Goal: Task Accomplishment & Management: Use online tool/utility

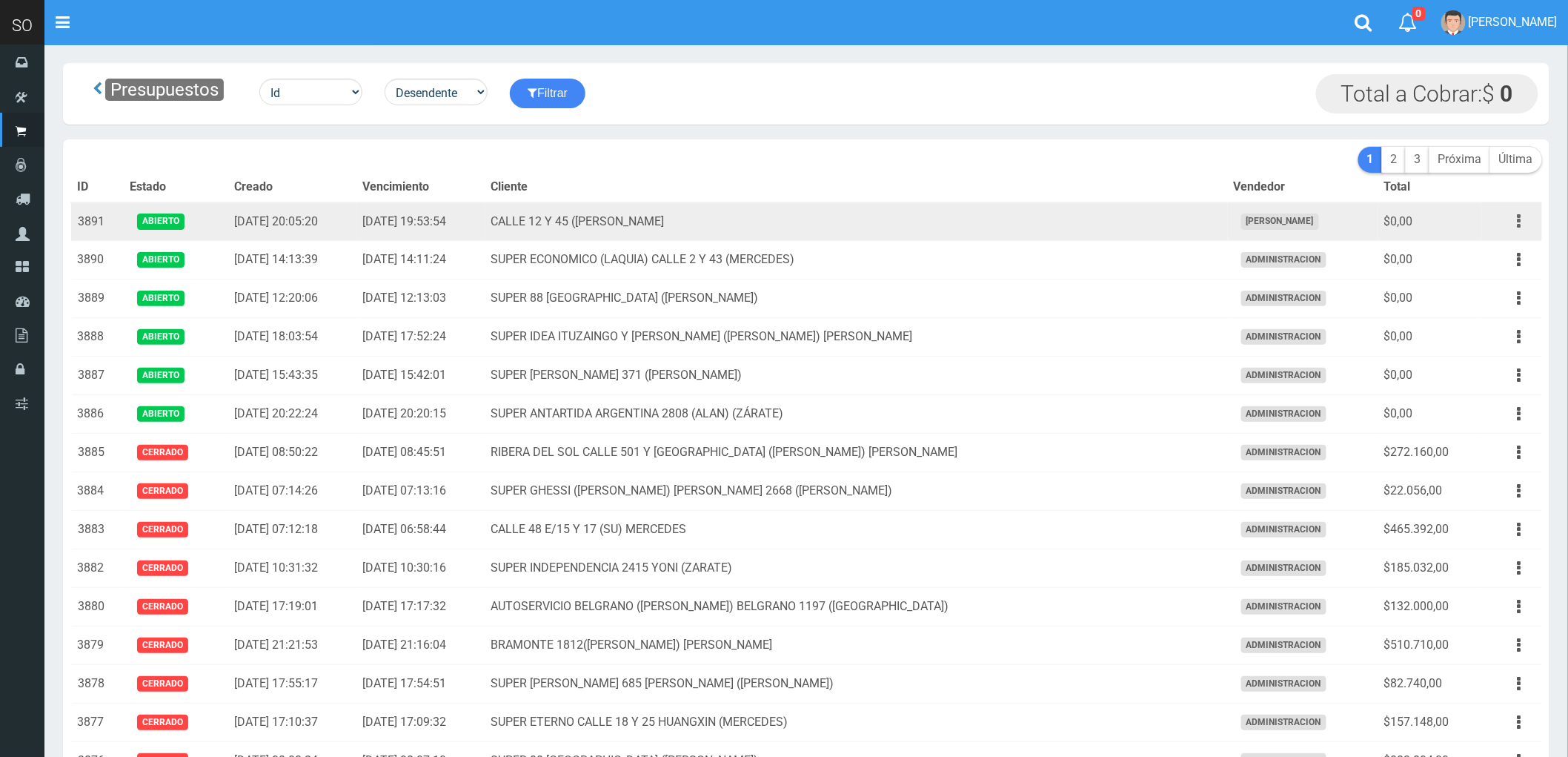
click at [1514, 218] on button "button" at bounding box center [1519, 221] width 33 height 26
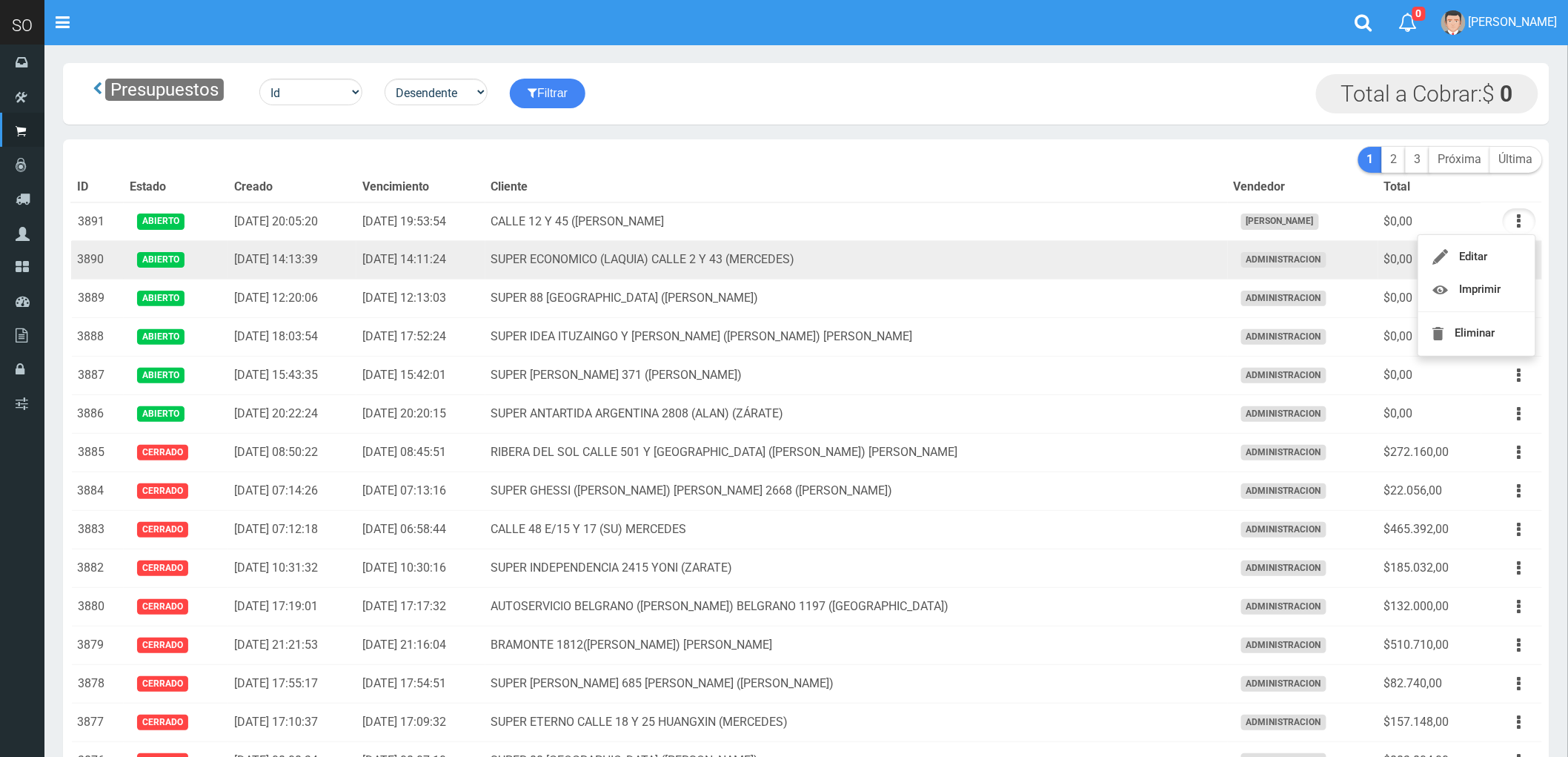
click at [1082, 257] on td "SUPER ECONOMICO (LAQUIA) CALLE 2 Y 43 (MERCEDES)" at bounding box center [856, 260] width 742 height 38
click at [1518, 257] on icon "button" at bounding box center [1519, 260] width 3 height 26
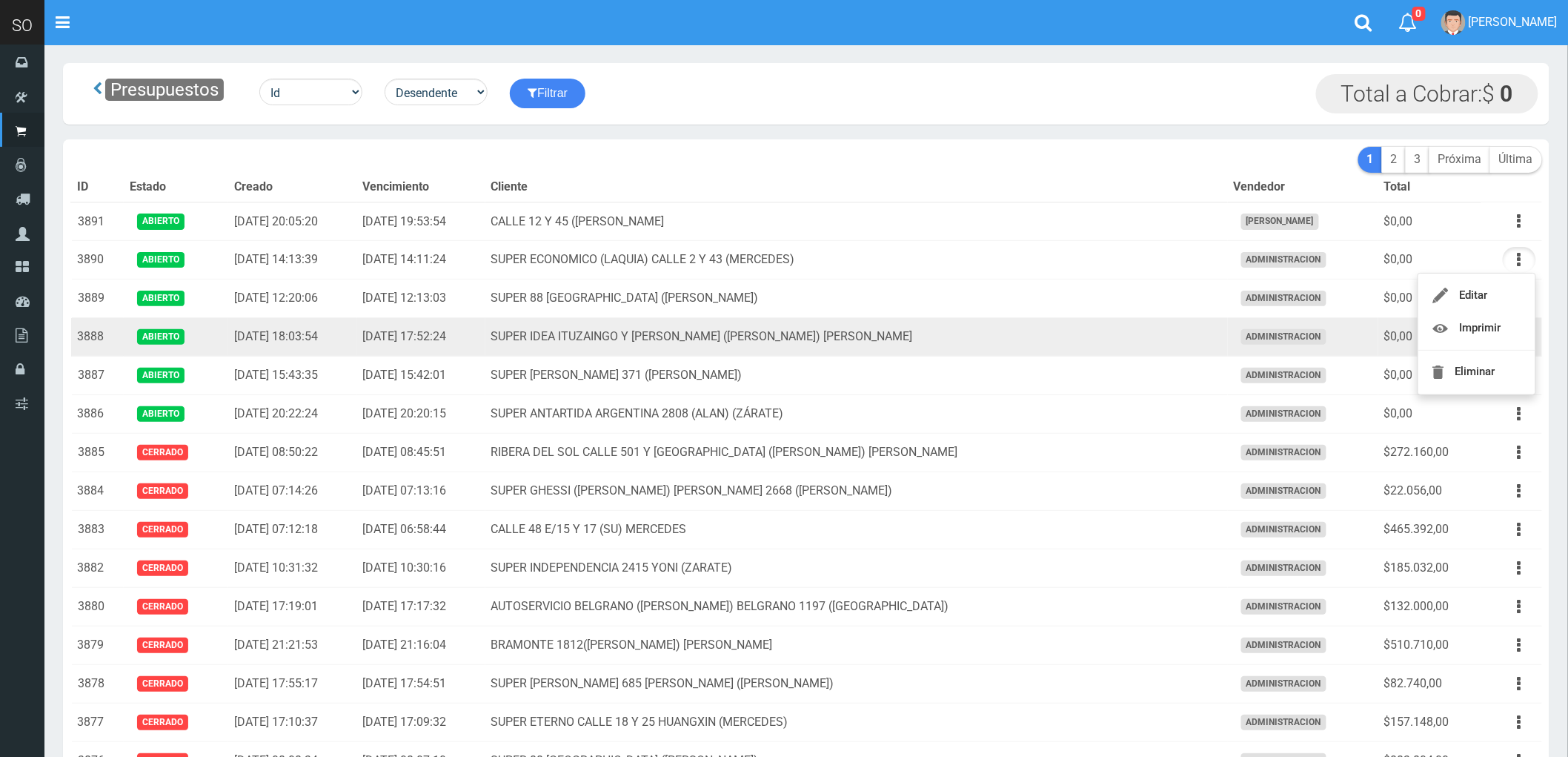
click at [1026, 339] on td "SUPER IDEA ITUZAINGO Y MORENO (JUAN) GILES" at bounding box center [856, 337] width 742 height 38
click at [1515, 338] on button "button" at bounding box center [1519, 337] width 33 height 26
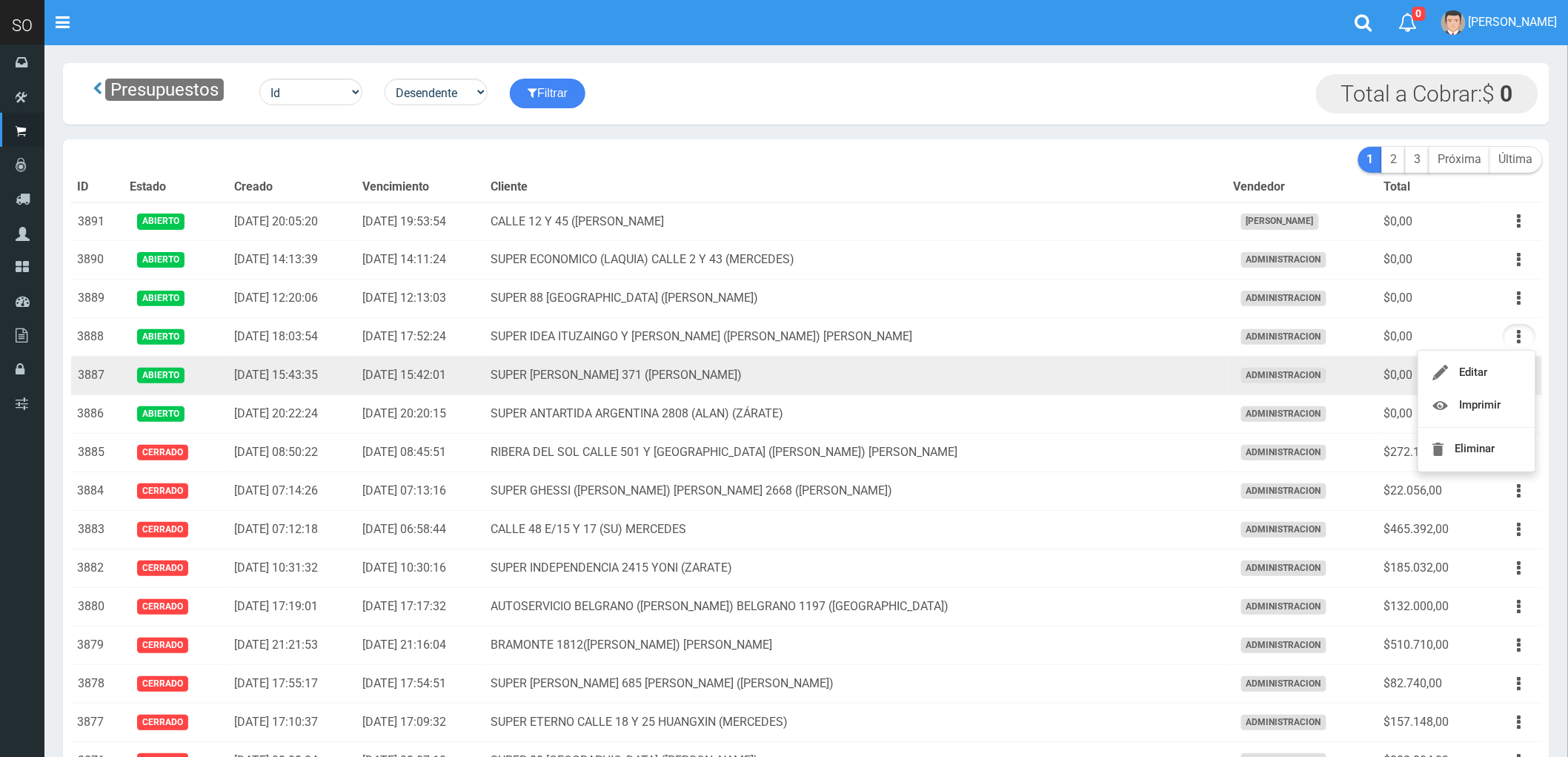
click at [993, 390] on td "SUPER STEVEN SUERO 371 (GILES)" at bounding box center [856, 375] width 742 height 38
click at [1515, 377] on button "button" at bounding box center [1519, 375] width 33 height 26
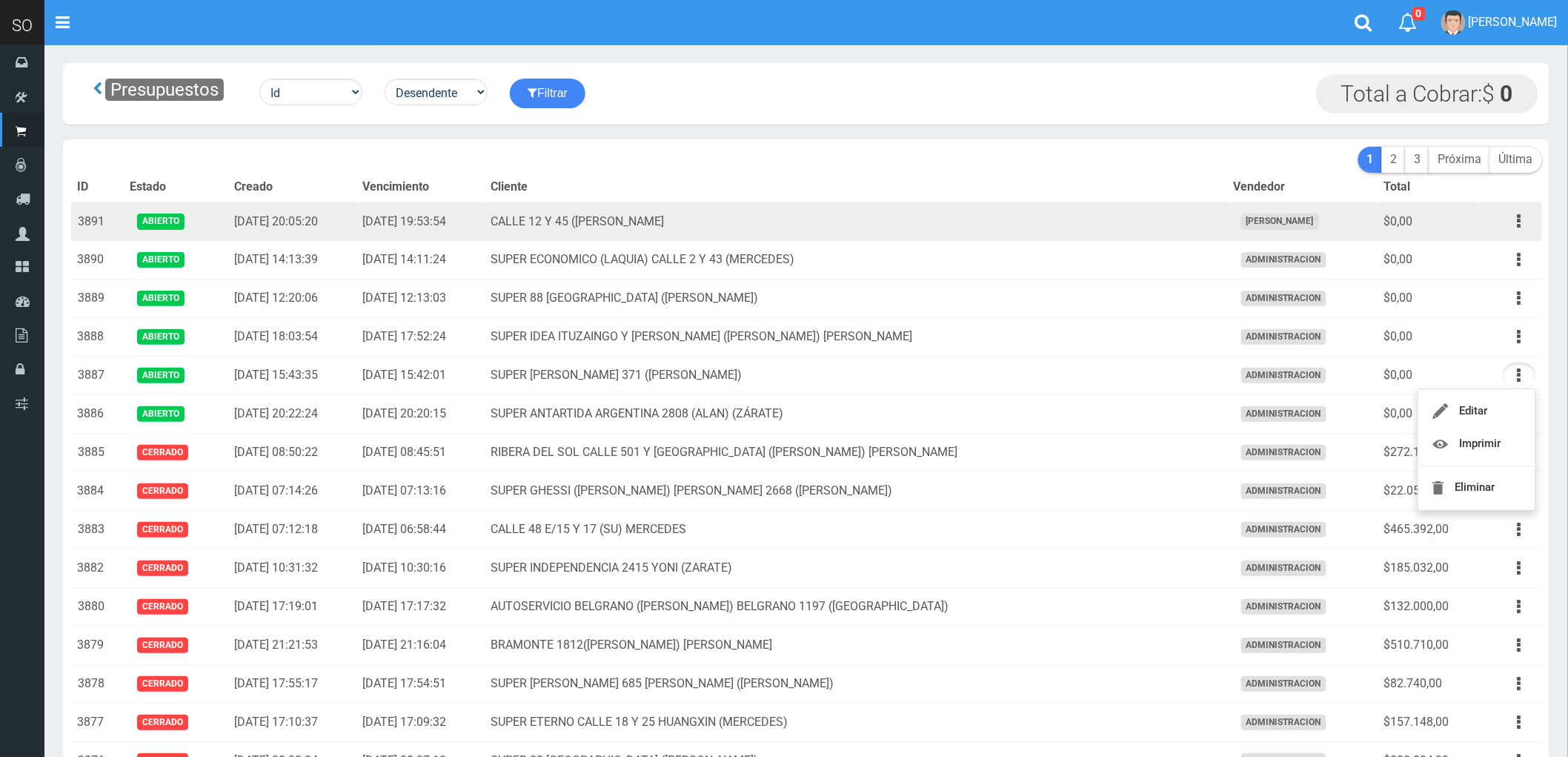
click at [945, 222] on td "CALLE 12 Y 45 (MARTIN) MERCEDES" at bounding box center [856, 221] width 742 height 38
click at [1523, 224] on button "button" at bounding box center [1519, 221] width 33 height 26
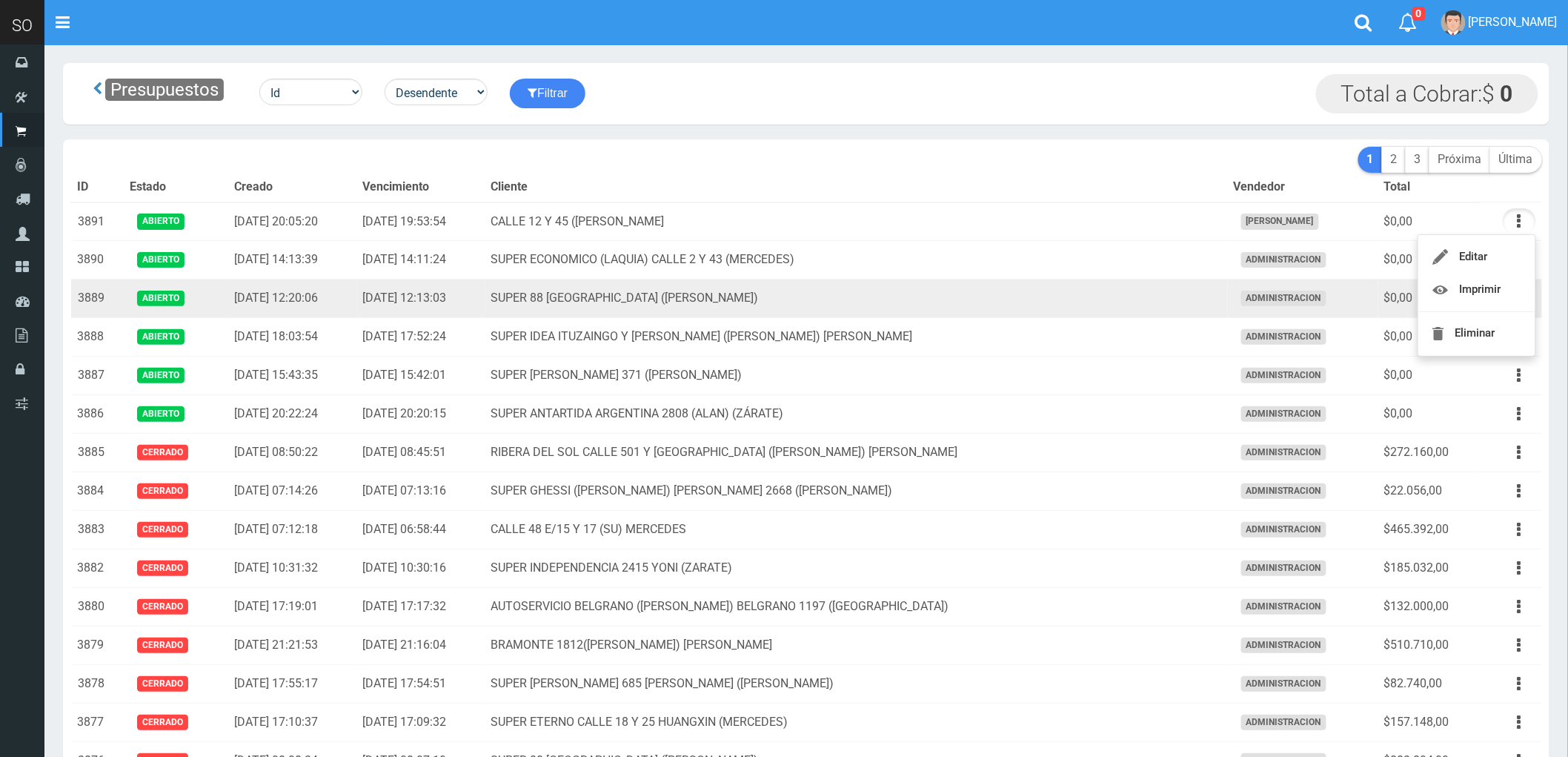
click at [1054, 298] on td "SUPER 88 [GEOGRAPHIC_DATA] ([PERSON_NAME])" at bounding box center [856, 298] width 742 height 38
drag, startPoint x: 1521, startPoint y: 298, endPoint x: 1485, endPoint y: 339, distance: 54.6
click at [1520, 298] on icon "button" at bounding box center [1519, 298] width 3 height 26
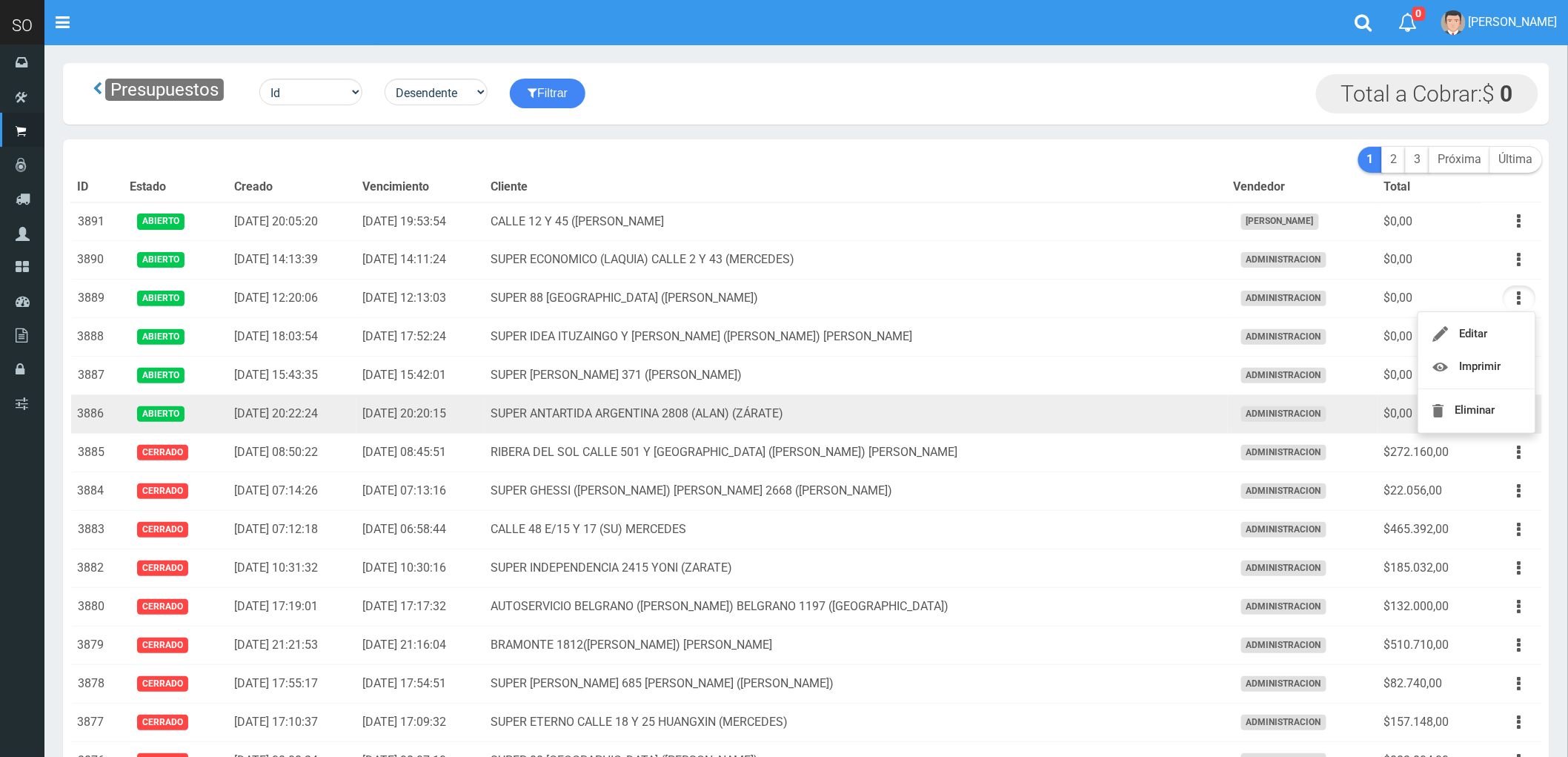
click at [1156, 407] on td "SUPER ANTARTIDA ARGENTINA 2808 (ALAN) (ZÁRATE)" at bounding box center [856, 413] width 742 height 38
click at [1515, 413] on button "button" at bounding box center [1519, 413] width 33 height 26
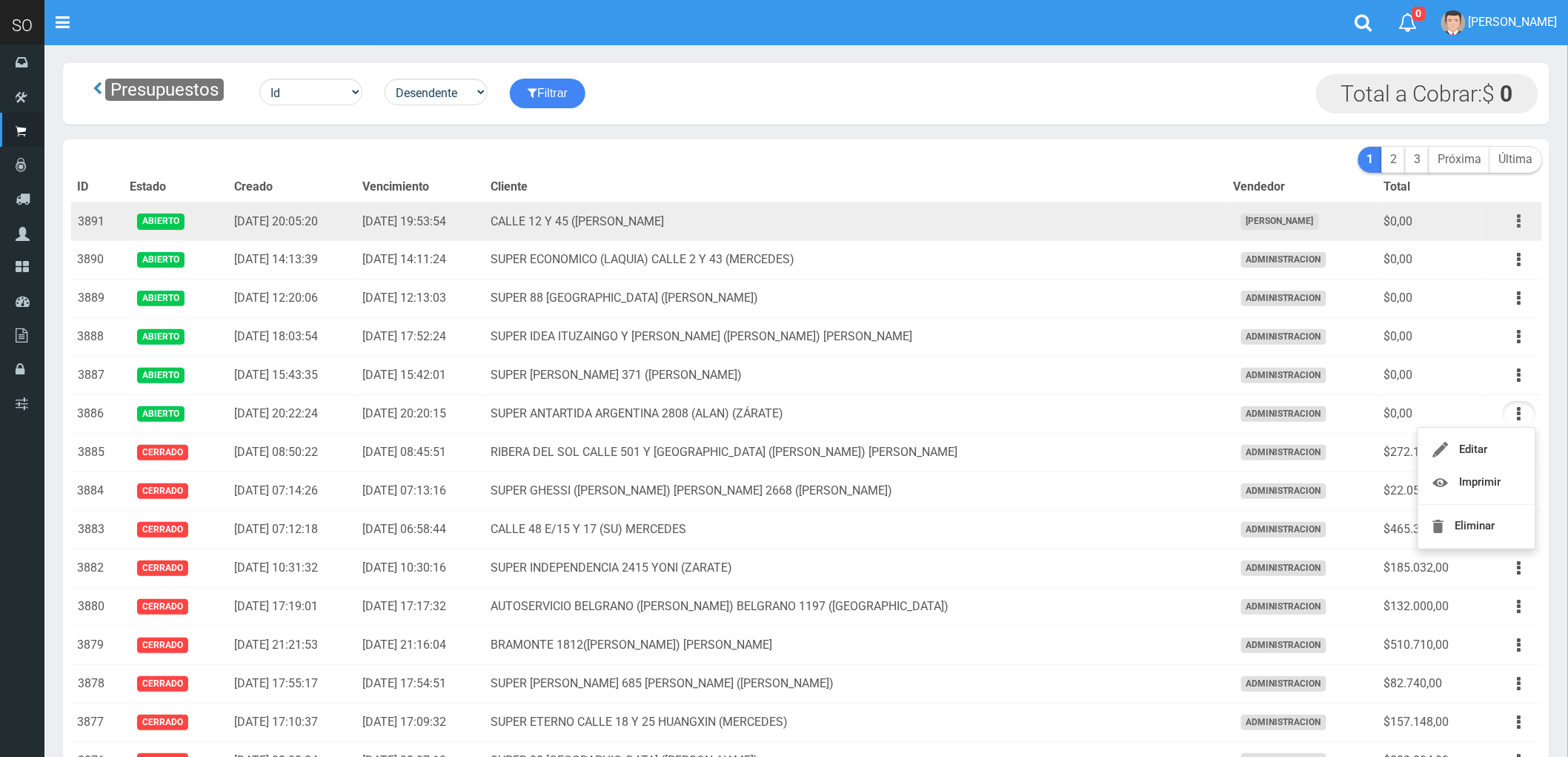
click at [1519, 219] on icon "button" at bounding box center [1519, 221] width 3 height 26
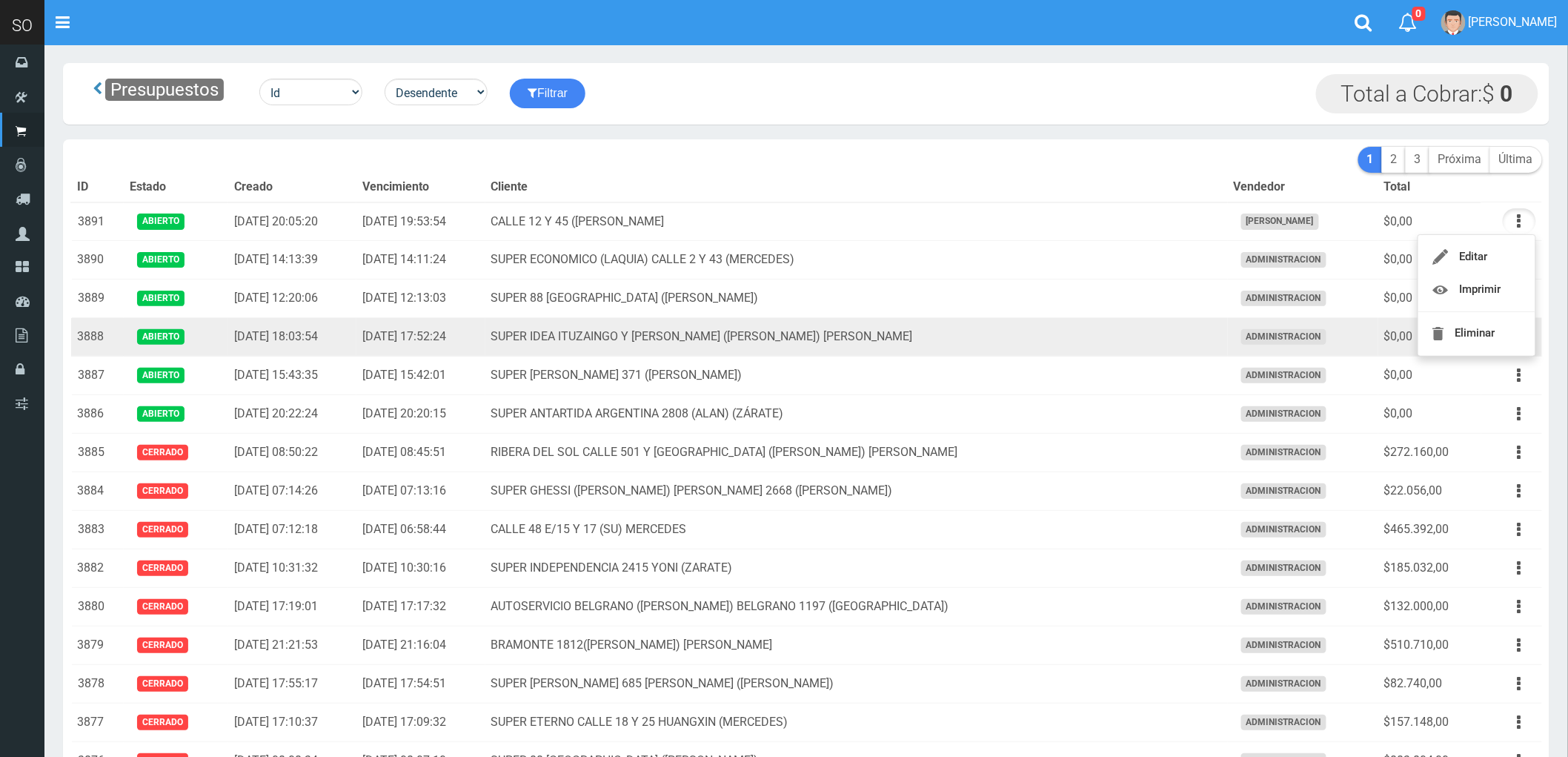
click at [1136, 337] on td "SUPER IDEA ITUZAINGO Y MORENO (JUAN) GILES" at bounding box center [856, 337] width 742 height 38
click at [1519, 335] on icon "button" at bounding box center [1519, 337] width 3 height 26
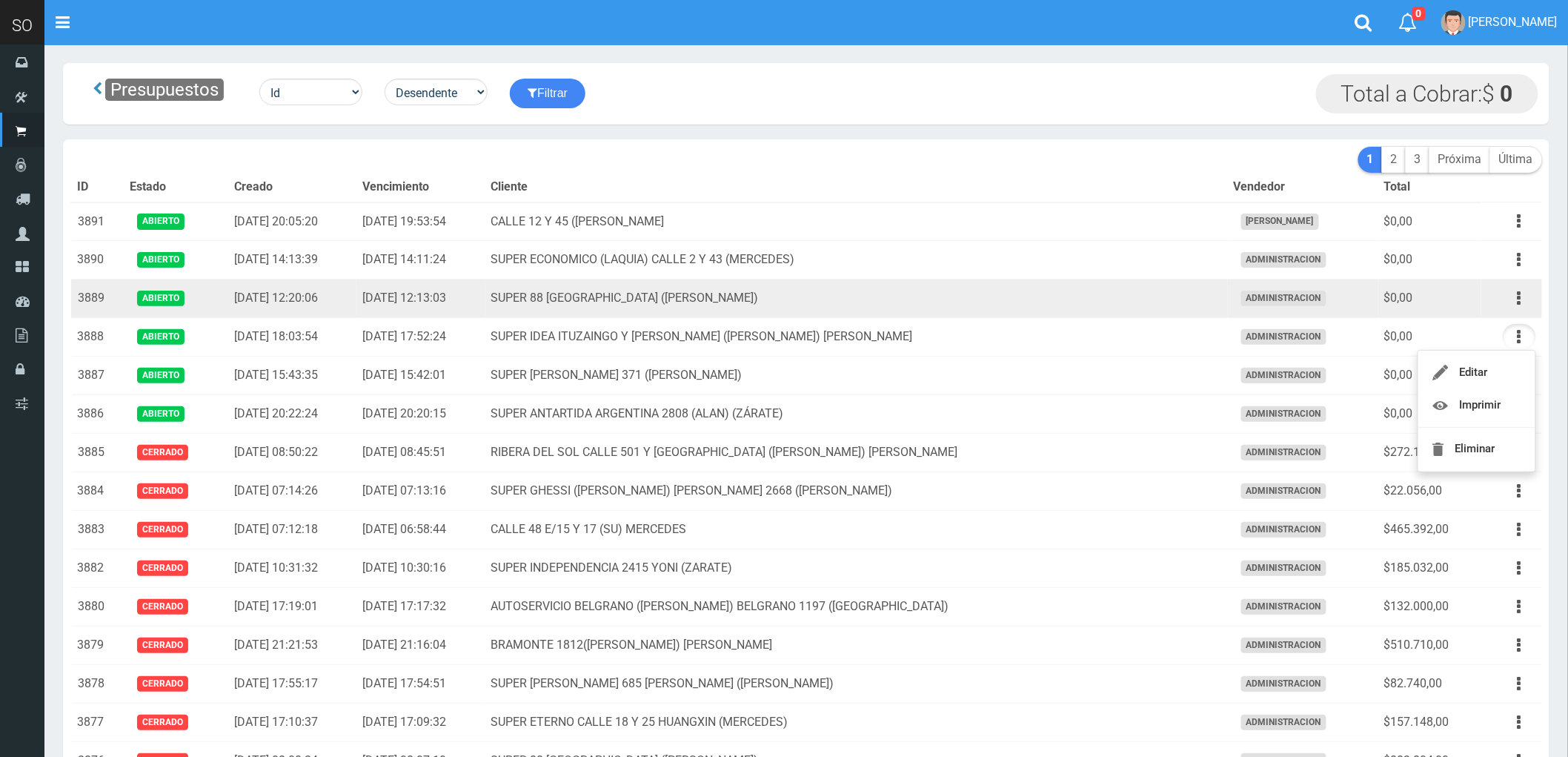
click at [1048, 298] on td "SUPER 88 [GEOGRAPHIC_DATA] ([PERSON_NAME])" at bounding box center [856, 298] width 742 height 38
click at [1515, 300] on button "button" at bounding box center [1519, 298] width 33 height 26
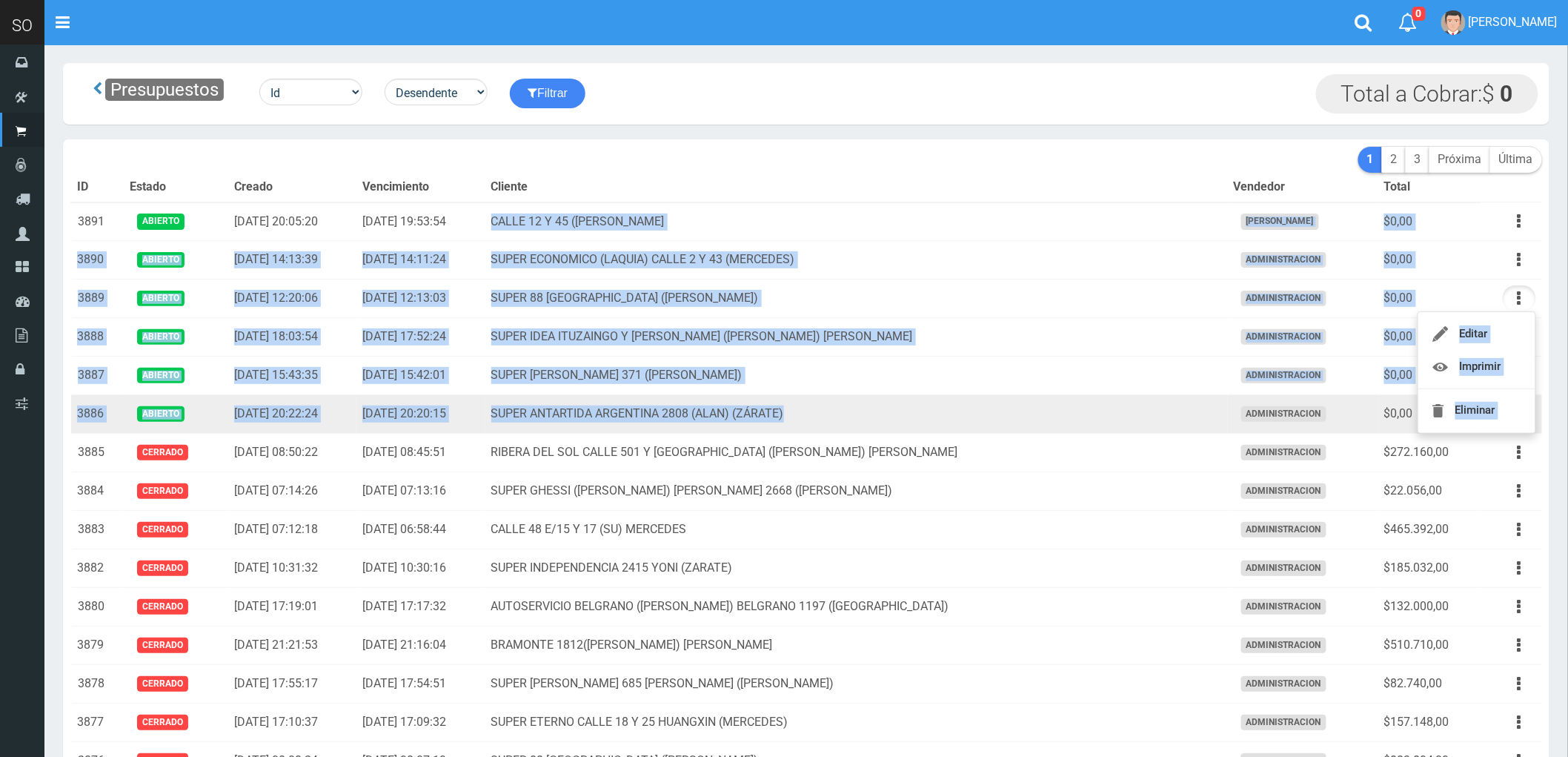
drag, startPoint x: 587, startPoint y: 224, endPoint x: 1060, endPoint y: 420, distance: 512.0
click at [1060, 420] on td "SUPER ANTARTIDA ARGENTINA 2808 (ALAN) (ZÁRATE)" at bounding box center [856, 413] width 742 height 38
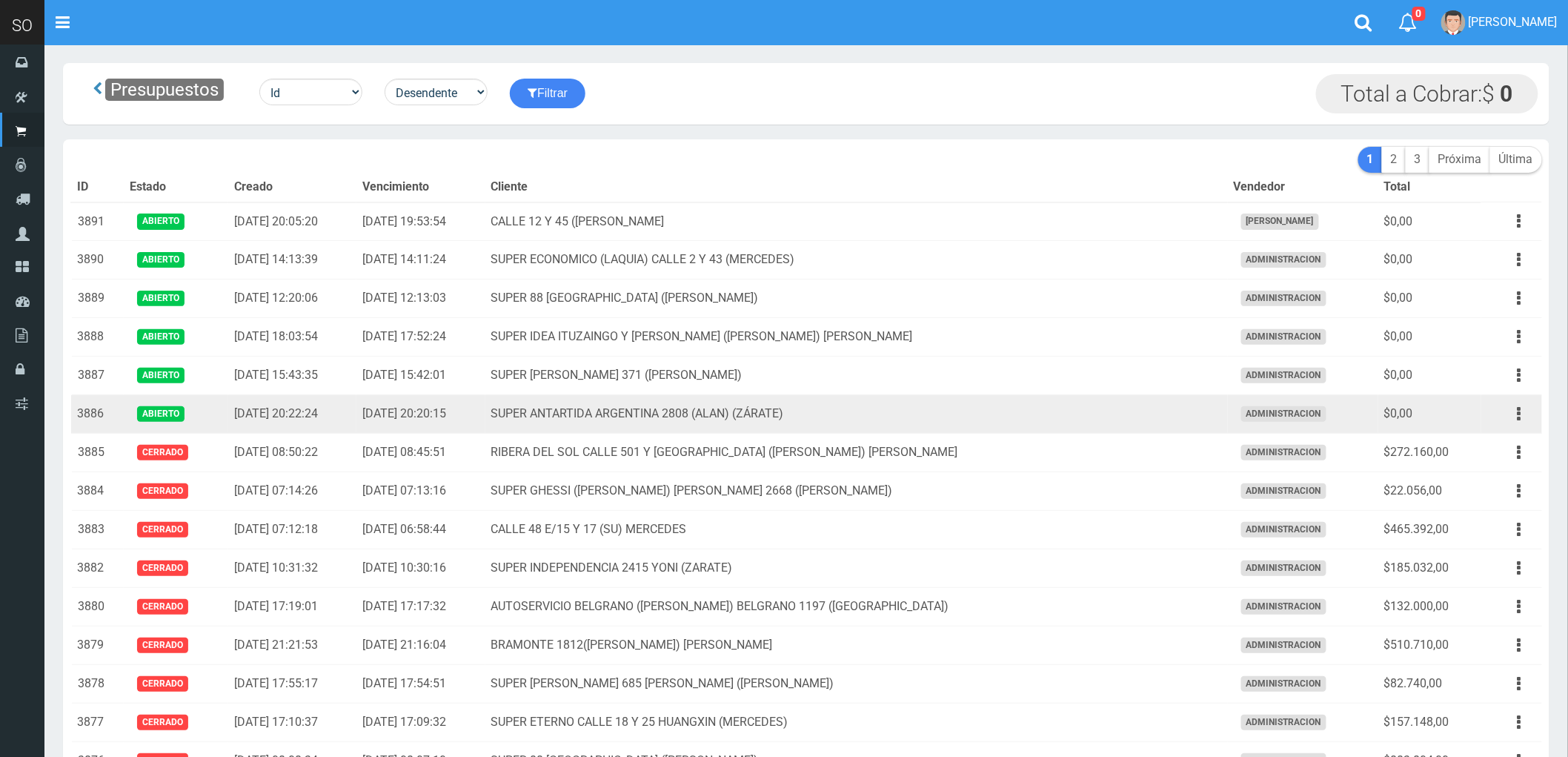
click at [1060, 420] on td "SUPER ANTARTIDA ARGENTINA 2808 (ALAN) (ZÁRATE)" at bounding box center [856, 413] width 742 height 38
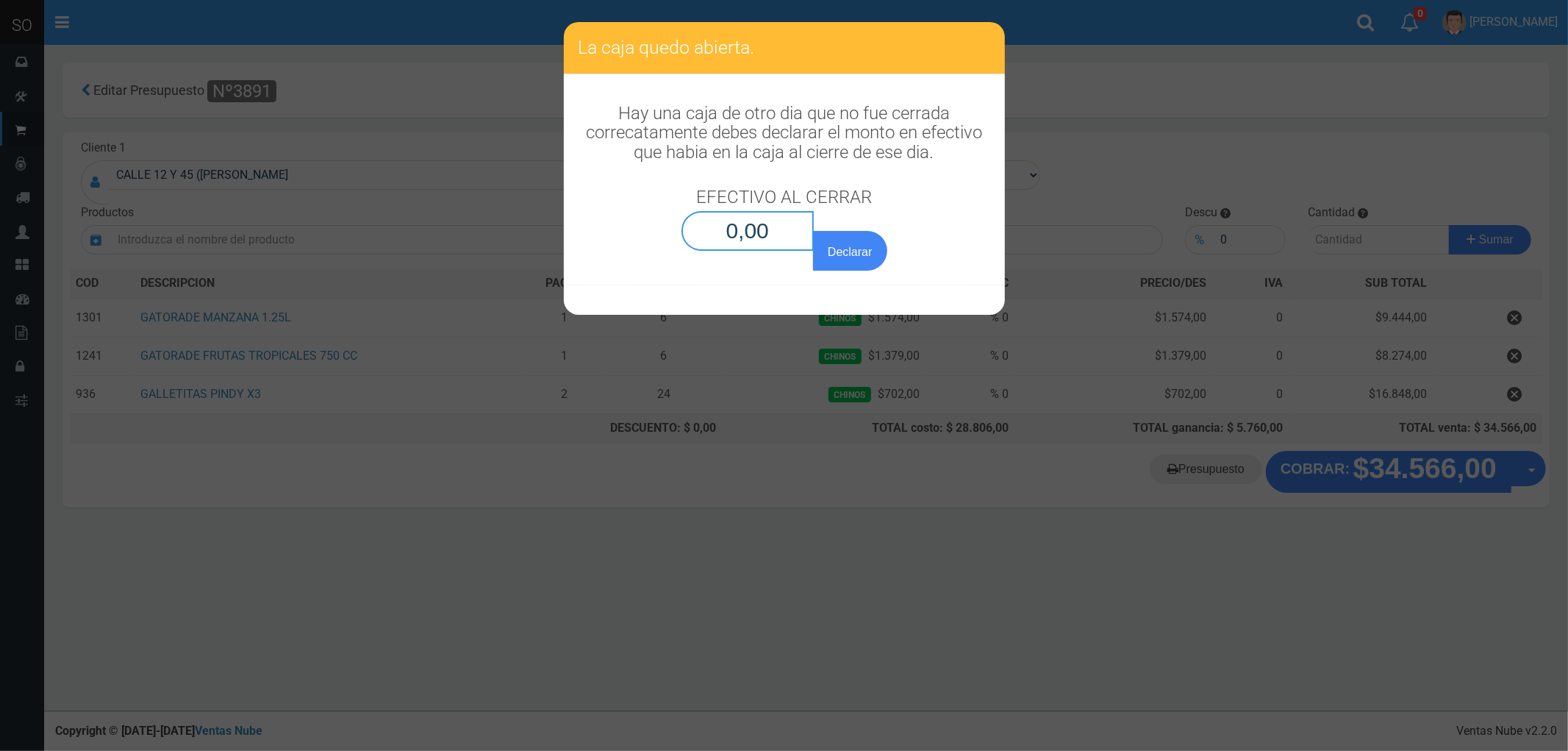
click at [758, 243] on input "0,00" at bounding box center [747, 231] width 133 height 40
type input "0,01"
click at [813, 231] on button "Declarar" at bounding box center [850, 250] width 74 height 40
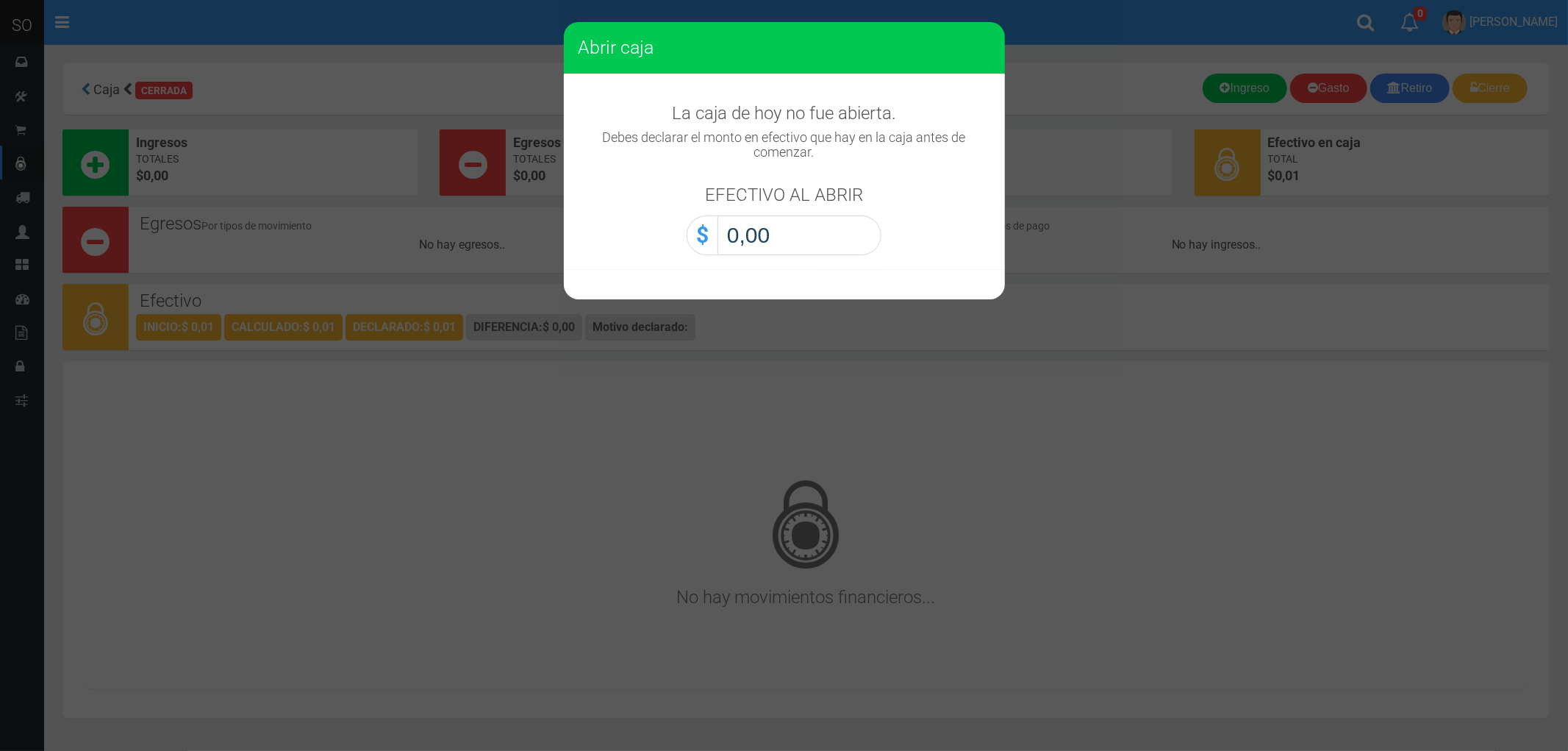
click at [761, 231] on input "0,00" at bounding box center [800, 235] width 164 height 40
type input "0,01"
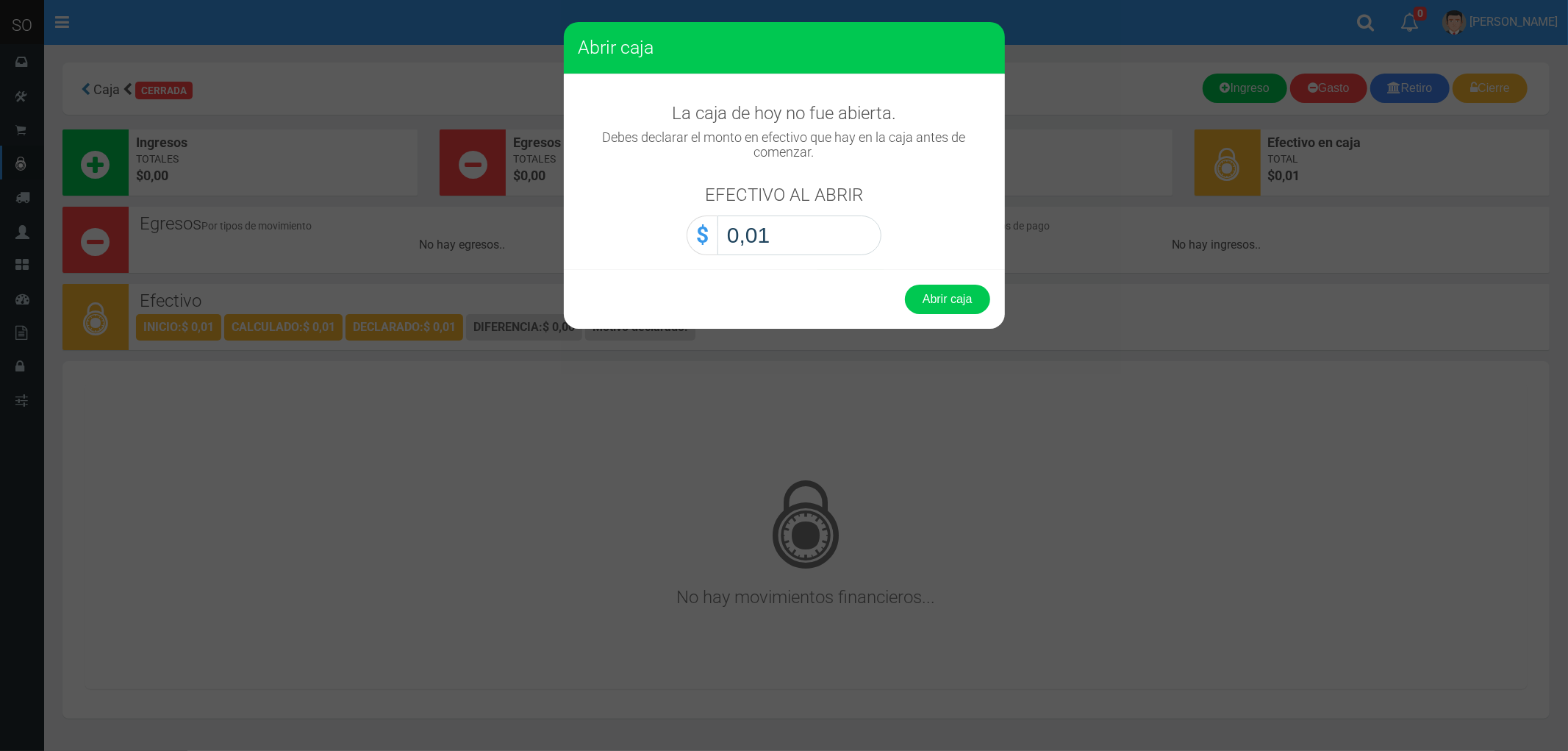
click at [904, 285] on button "Abrir caja" at bounding box center [947, 299] width 85 height 30
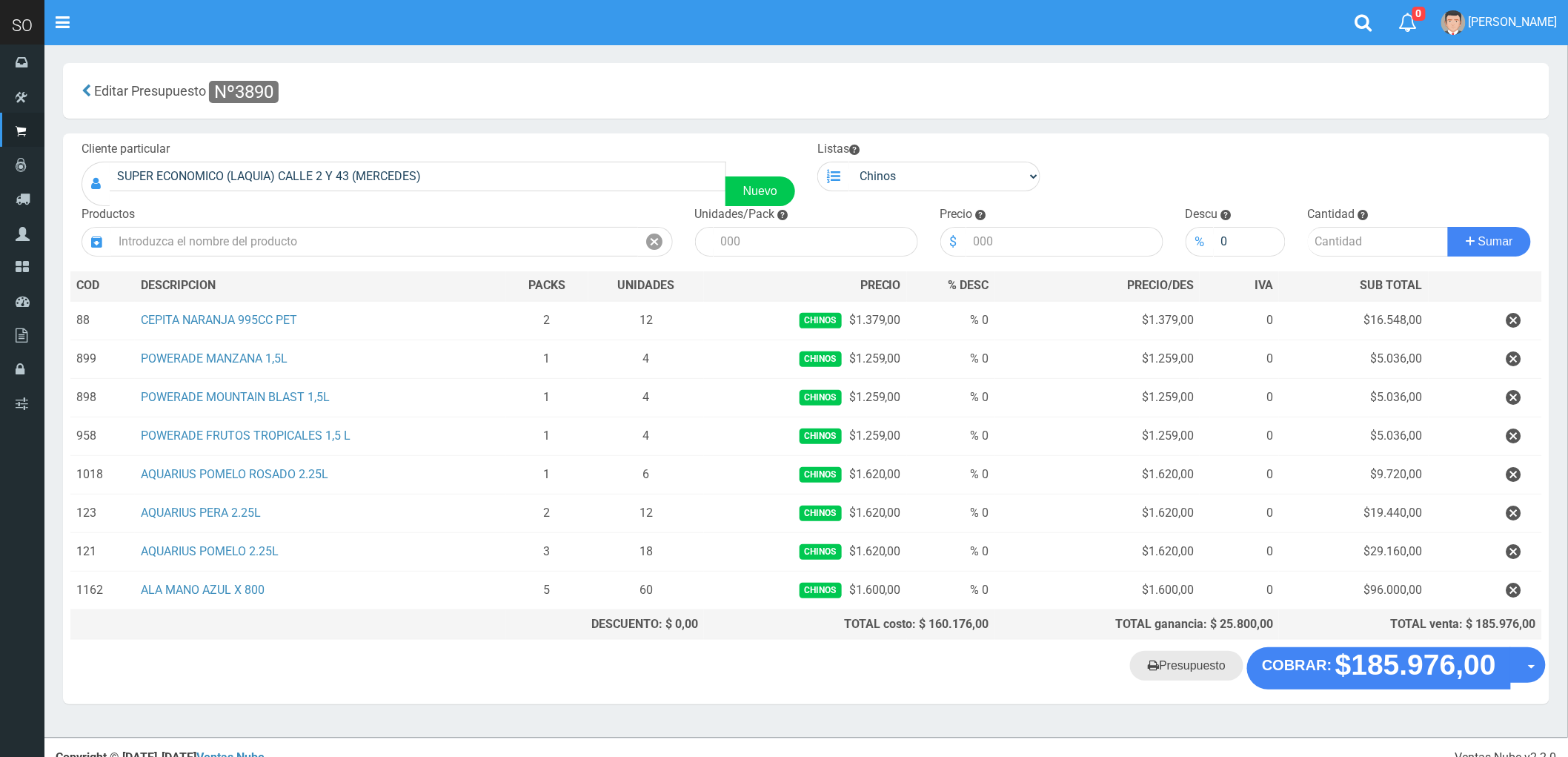
click at [1179, 675] on link "Presupuesto" at bounding box center [1186, 665] width 113 height 30
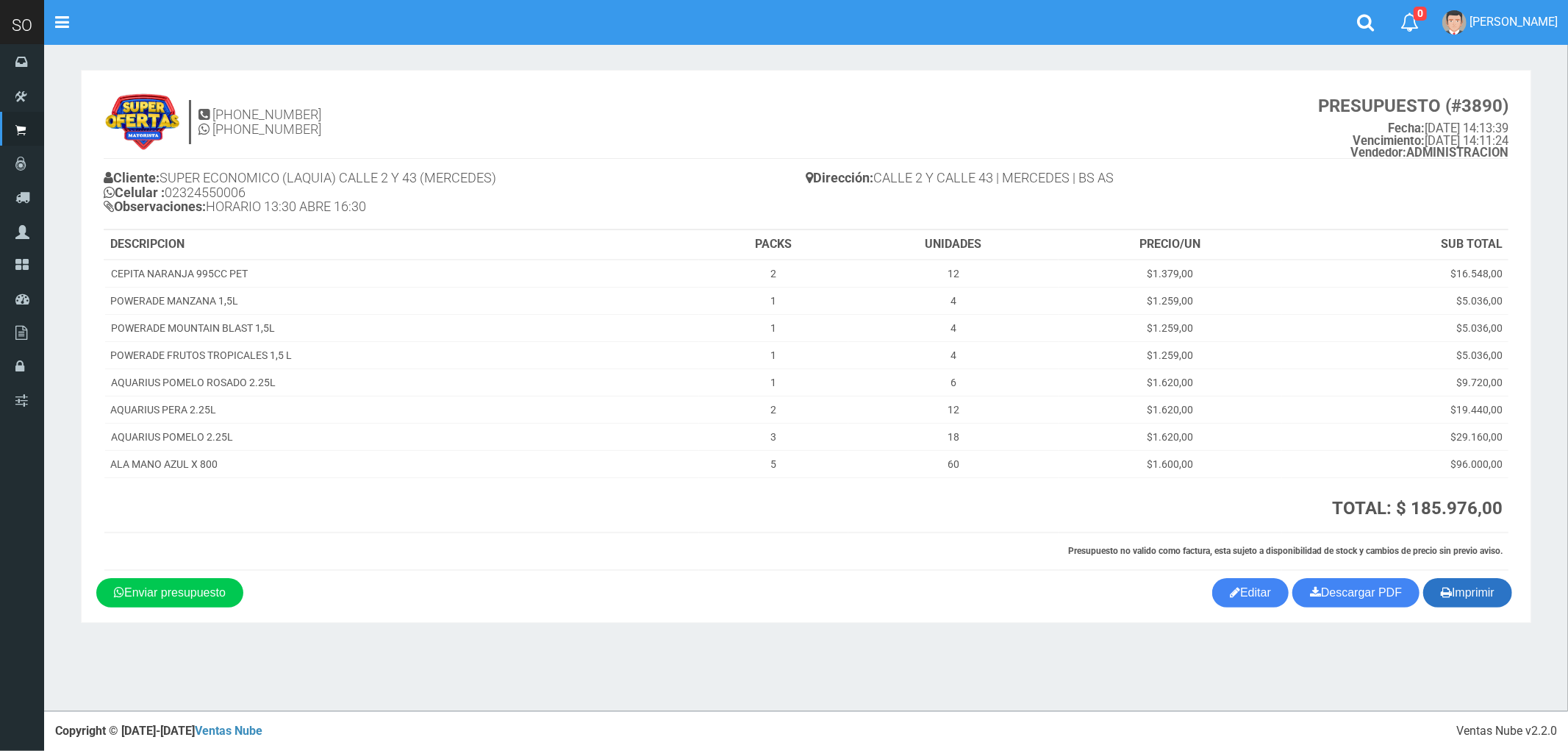
click at [1473, 595] on button "Imprimir" at bounding box center [1467, 592] width 89 height 30
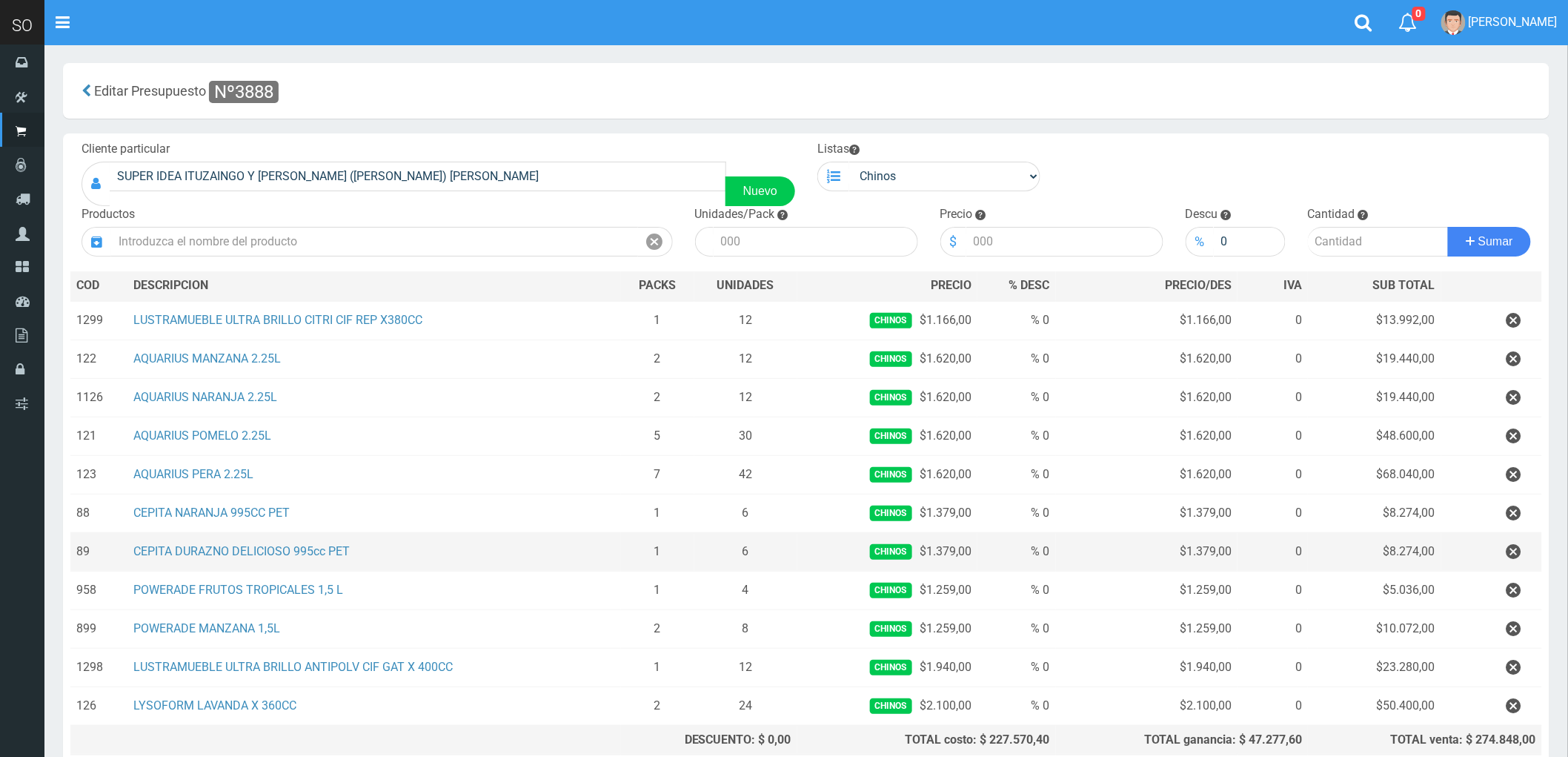
scroll to position [83, 0]
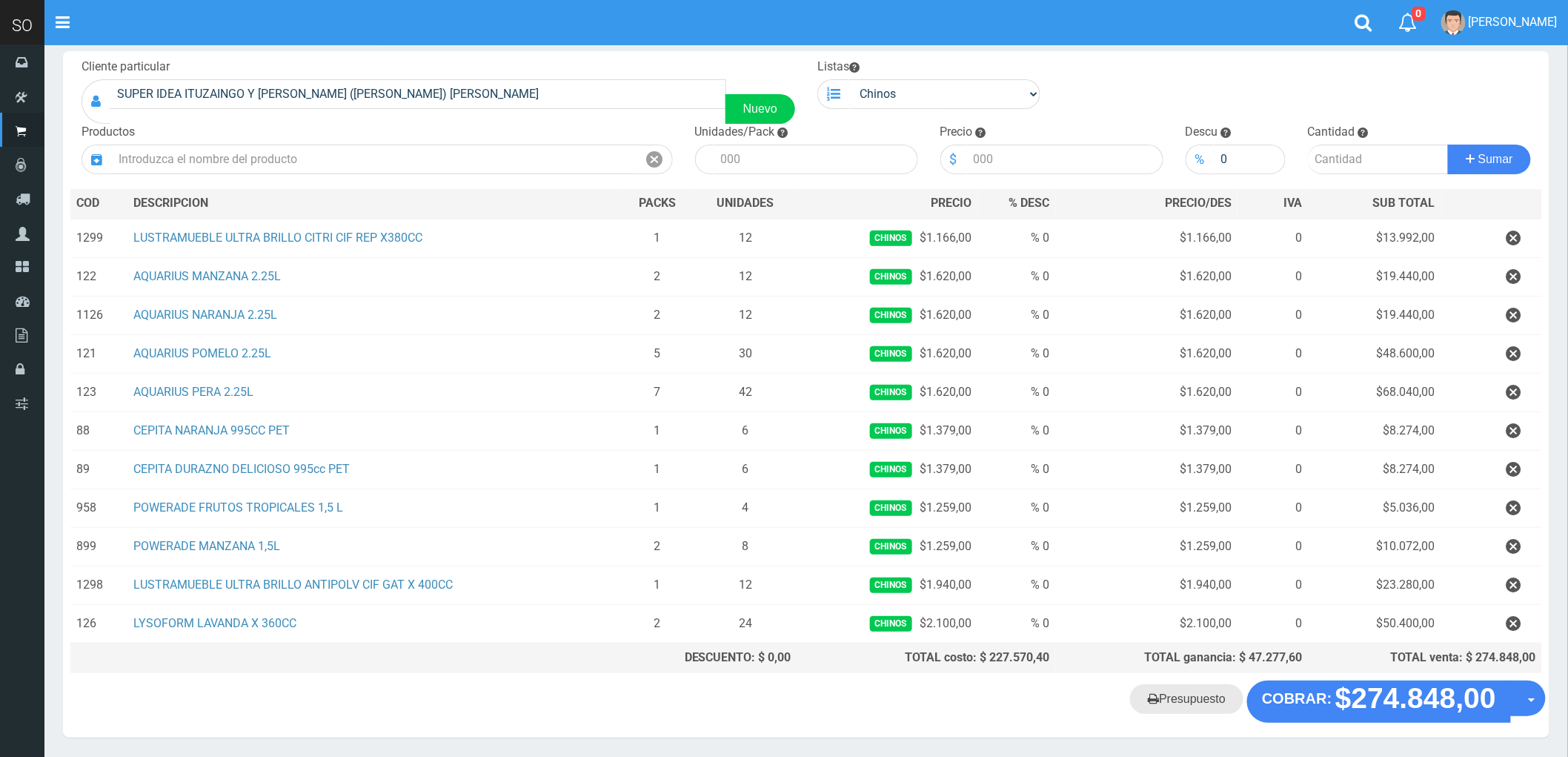
click at [1198, 702] on link "Presupuesto" at bounding box center [1186, 699] width 113 height 30
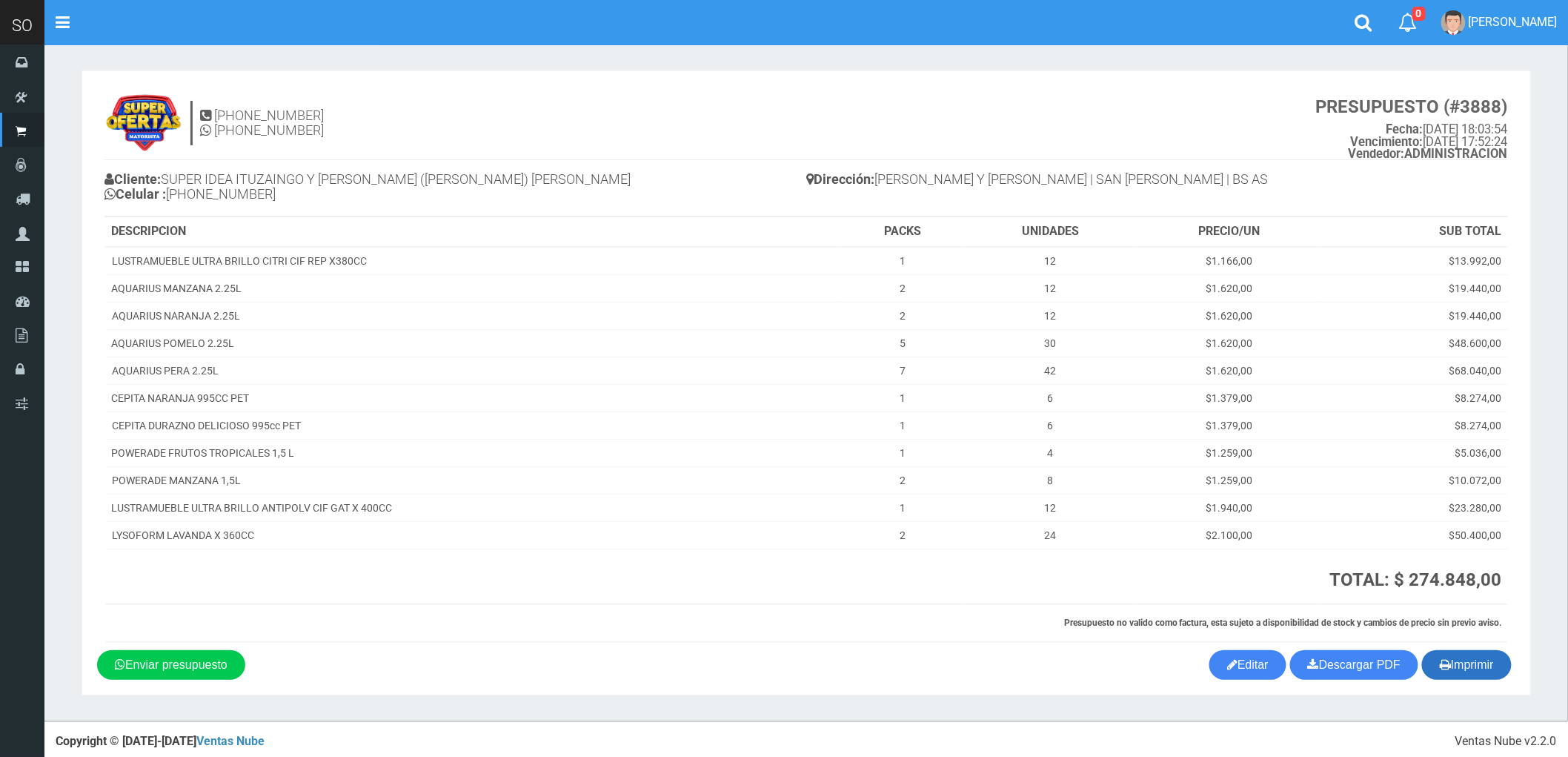
click at [1473, 672] on button "Imprimir" at bounding box center [1467, 665] width 89 height 30
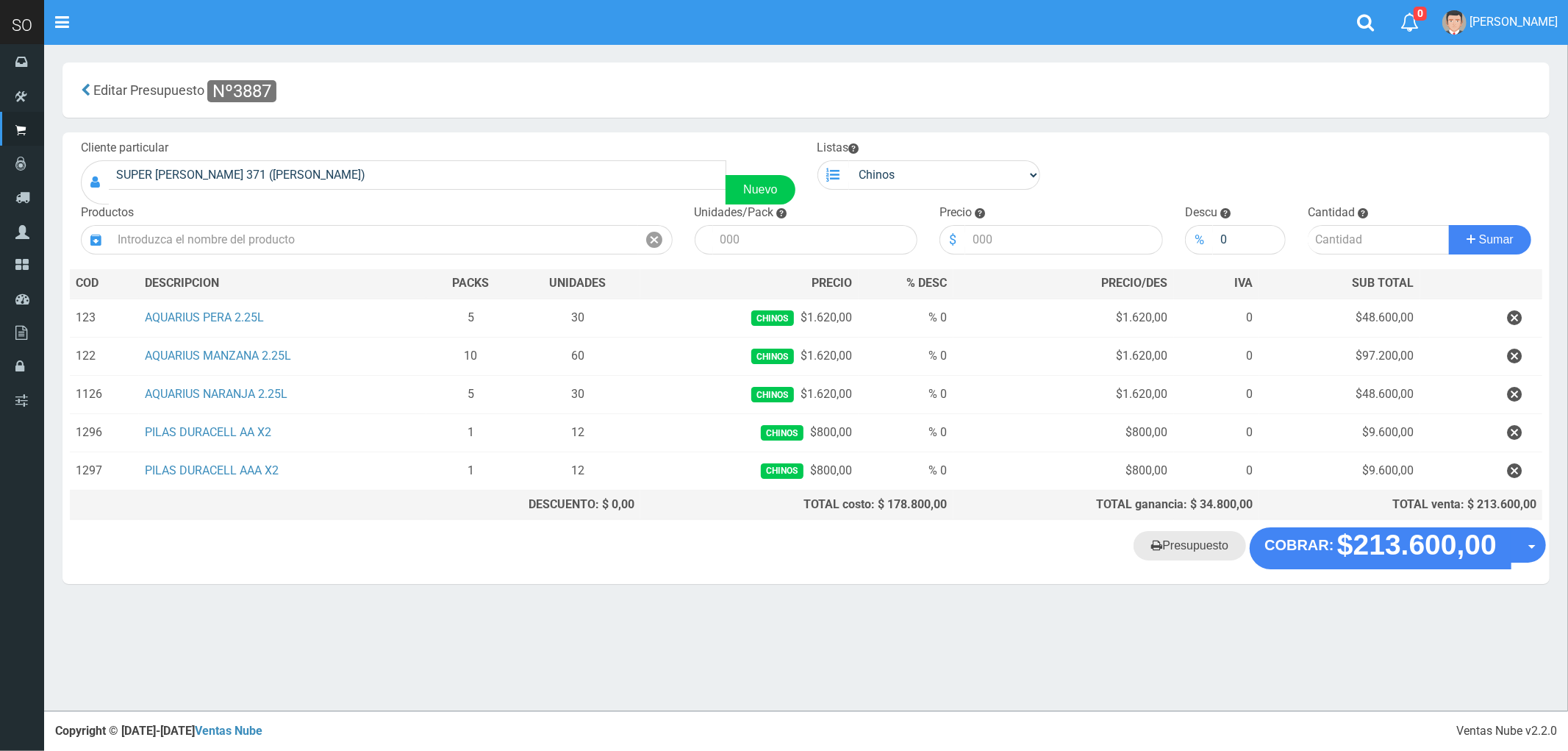
click at [1196, 554] on link "Presupuesto" at bounding box center [1189, 545] width 112 height 30
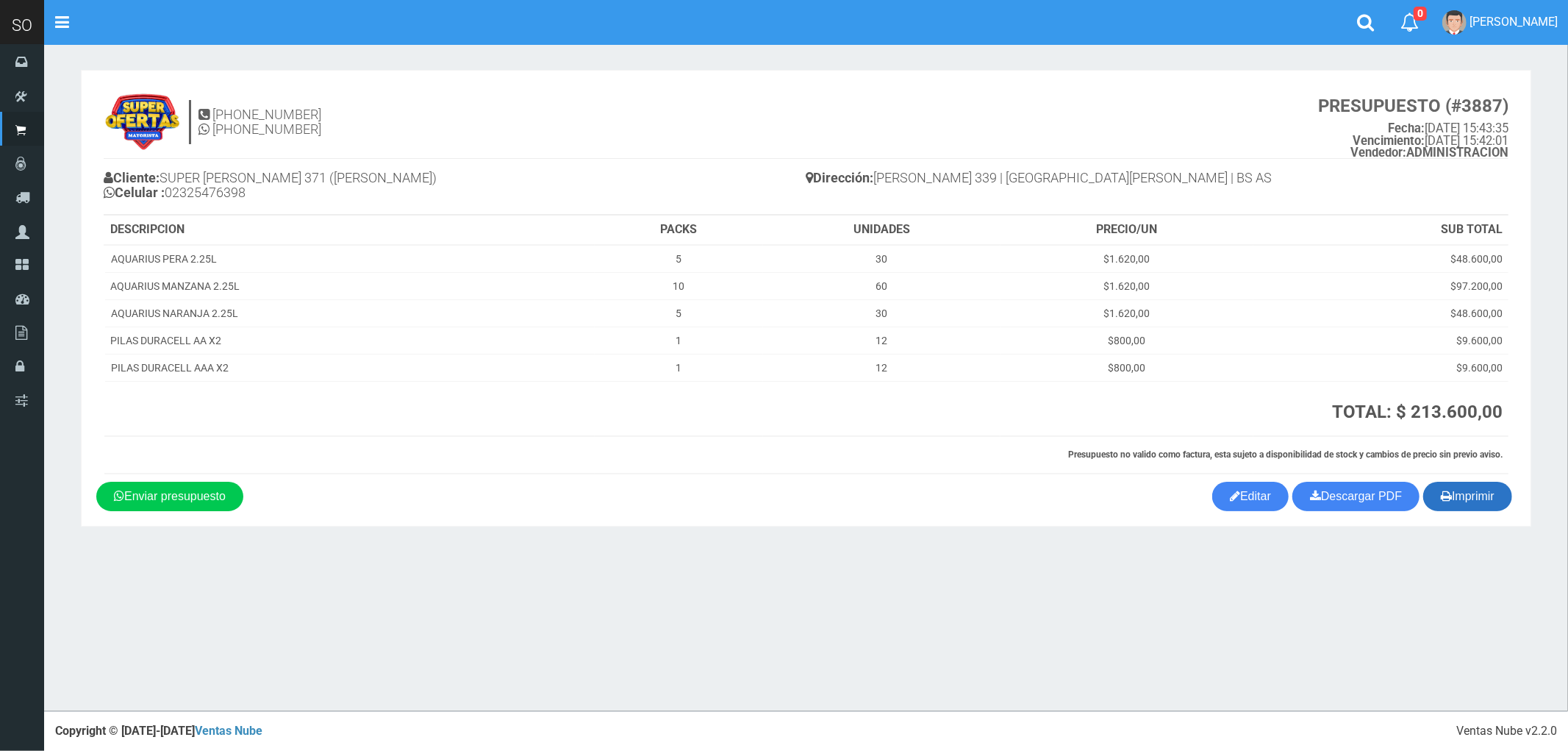
click at [1483, 495] on button "Imprimir" at bounding box center [1467, 496] width 89 height 30
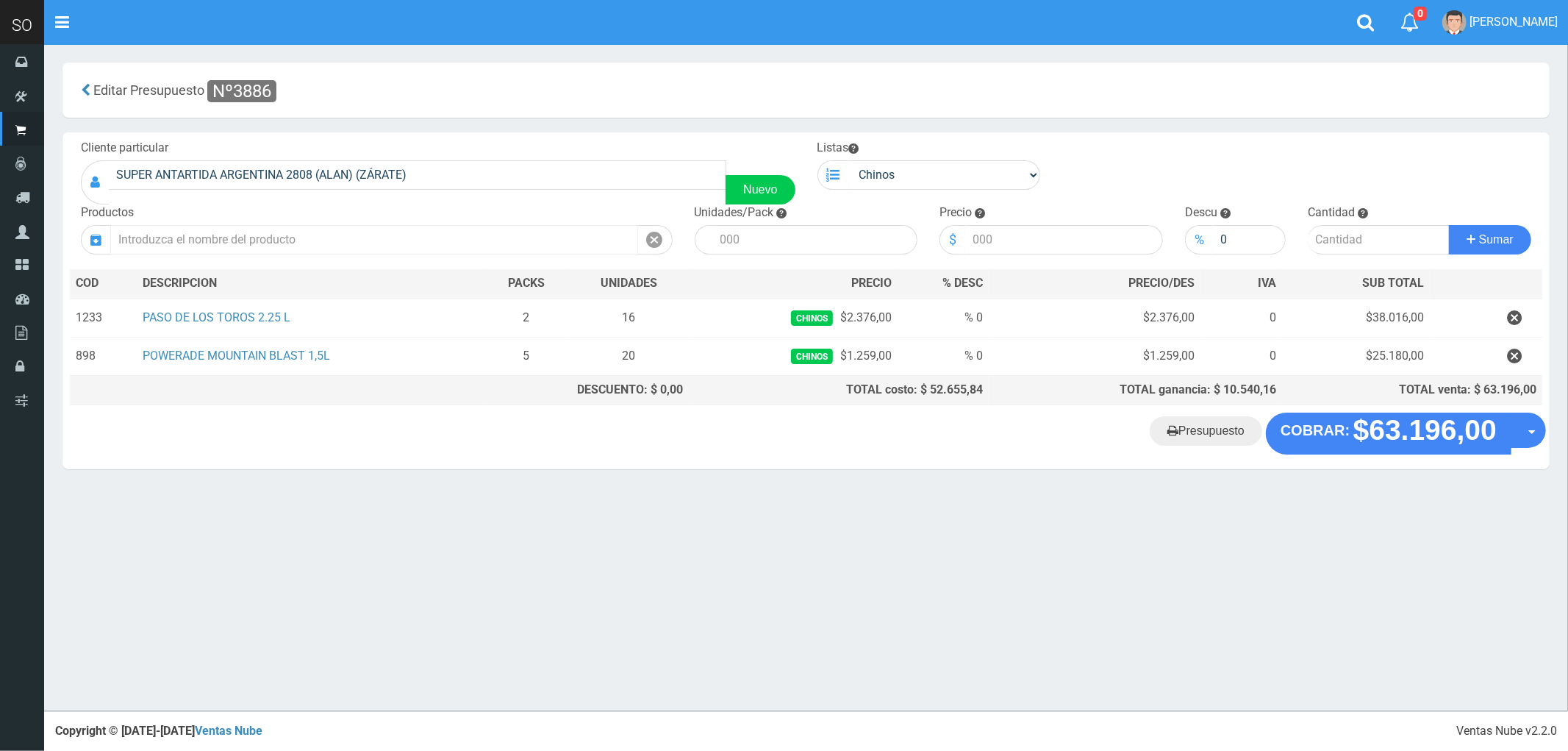
click at [196, 229] on input "text" at bounding box center [374, 239] width 527 height 30
type input "P"
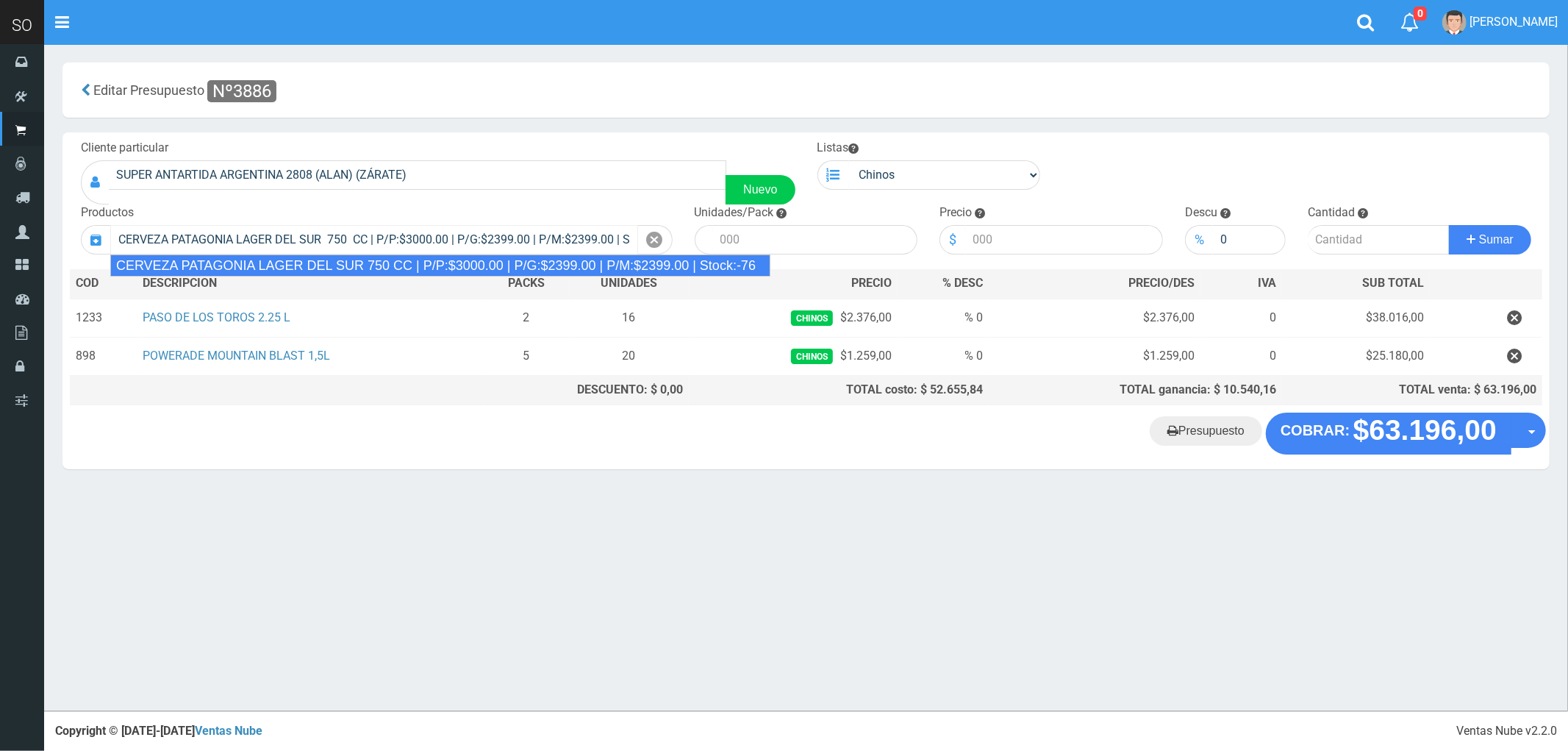
type input "CERVEZA PATAGONIA LAGER DEL SUR 750 CC | P/P:$3000.00 | P/G:$2399.00 | P/M:$239…"
type input "6"
type input "3000.00"
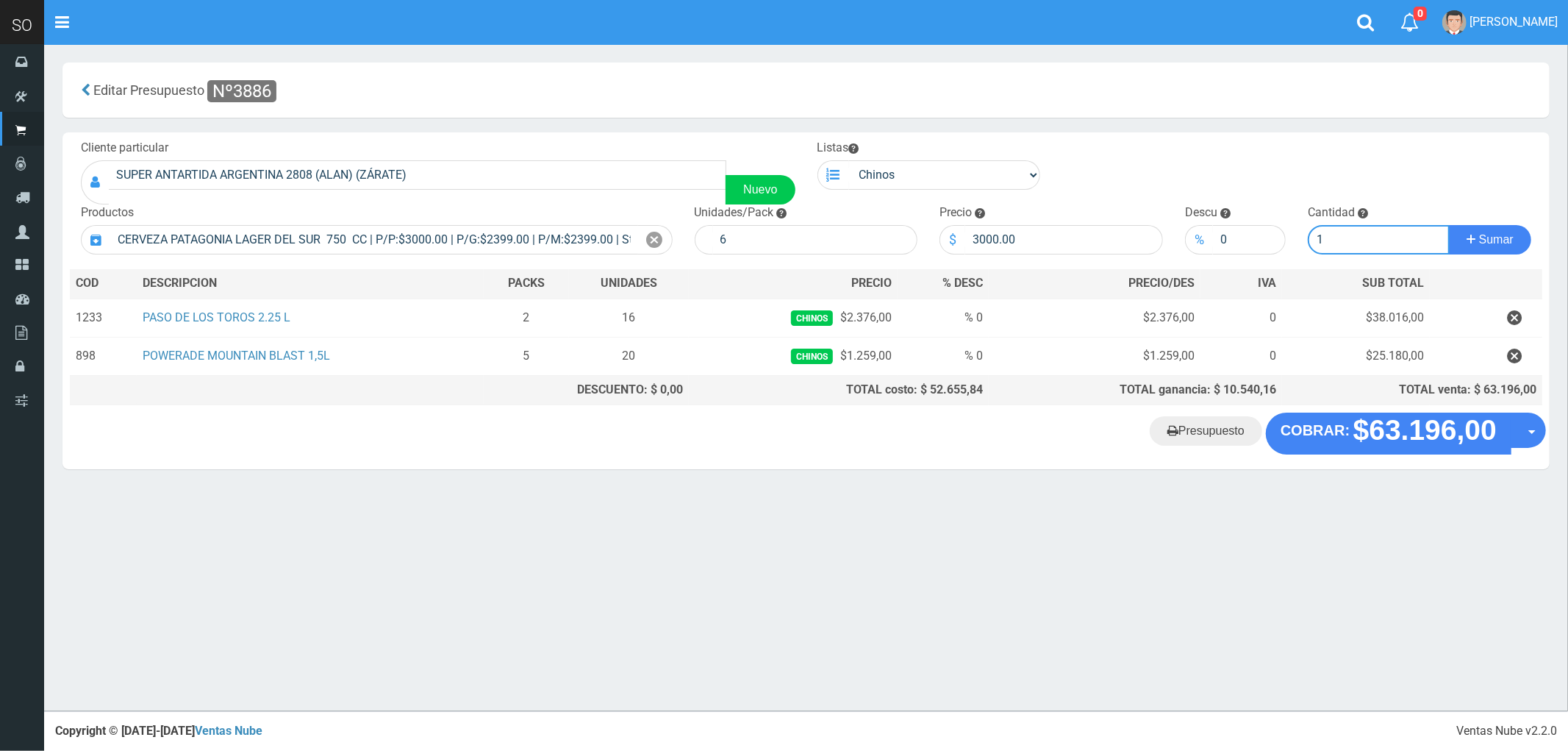
type input "1"
click at [1449, 225] on button "Sumar" at bounding box center [1489, 239] width 82 height 30
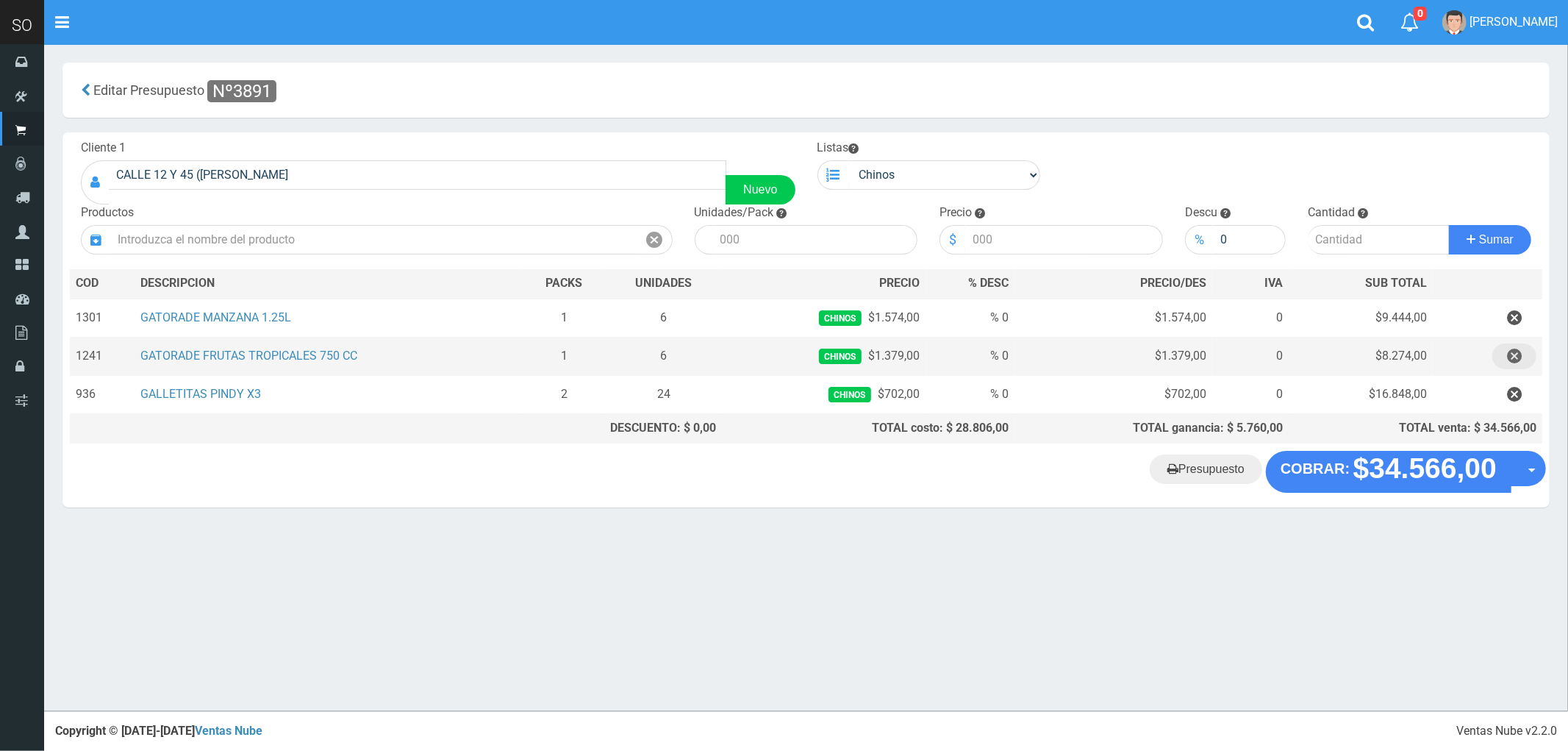
click at [1511, 355] on icon "button" at bounding box center [1514, 356] width 14 height 25
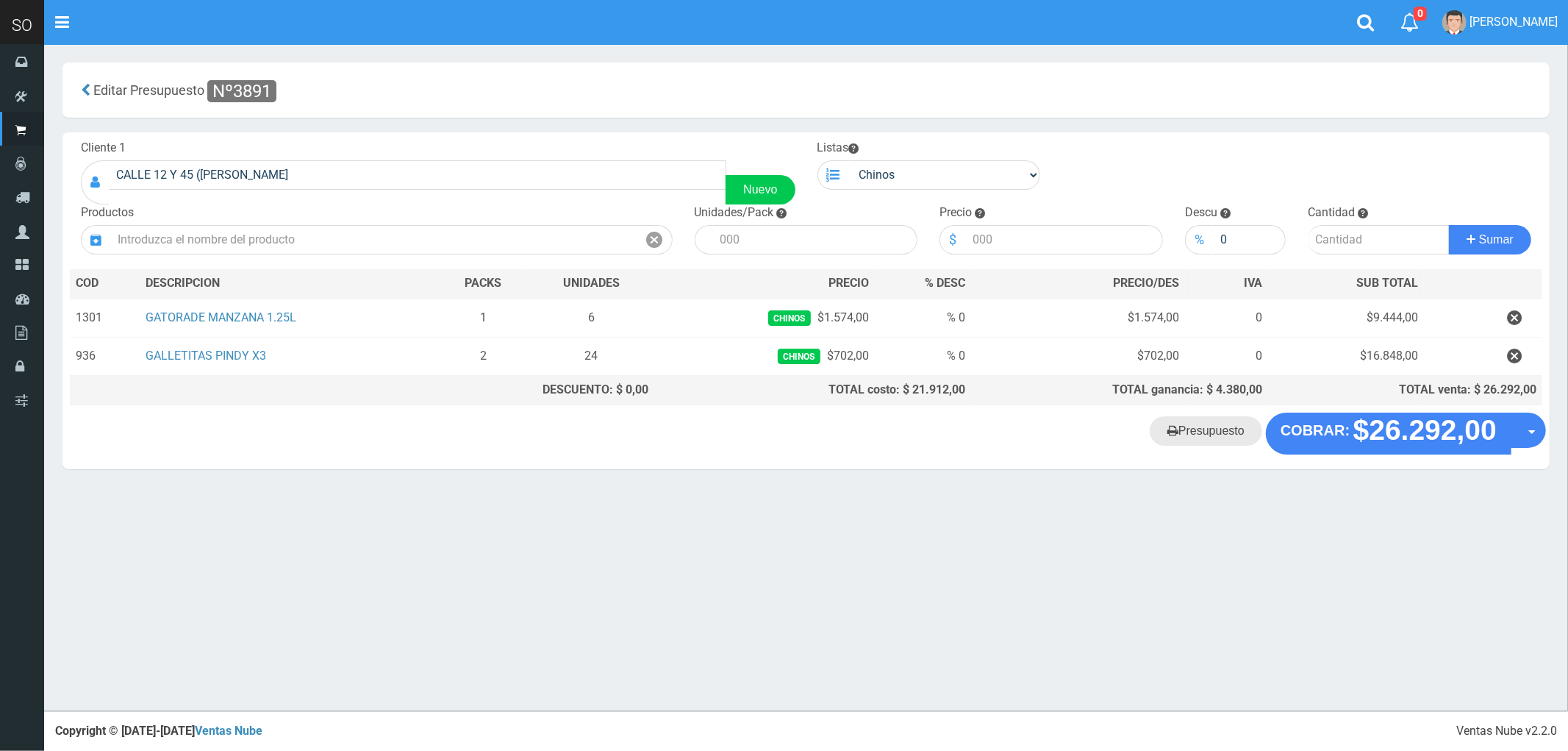
click at [1207, 439] on link "Presupuesto" at bounding box center [1205, 430] width 112 height 30
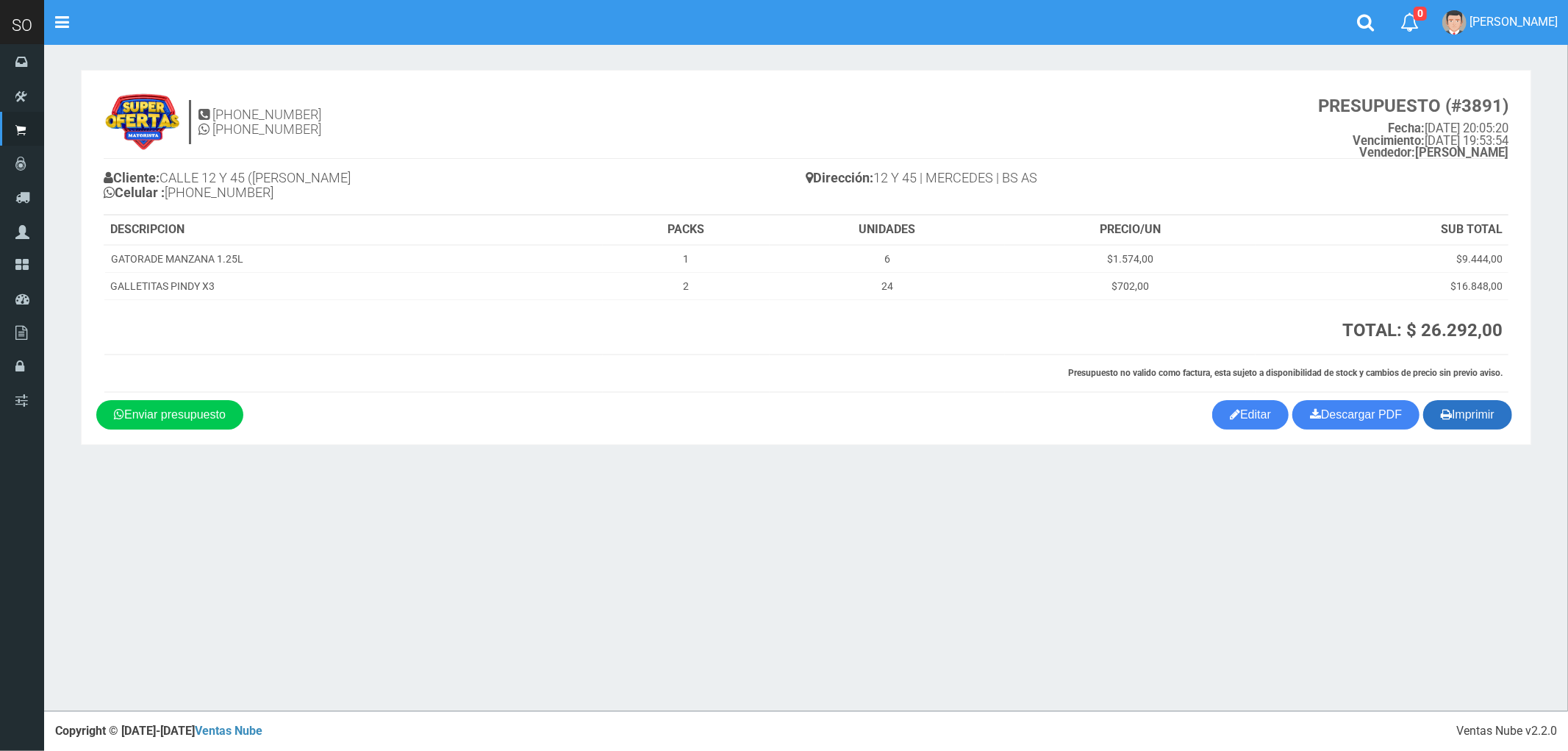
click at [1478, 419] on button "Imprimir" at bounding box center [1467, 414] width 89 height 30
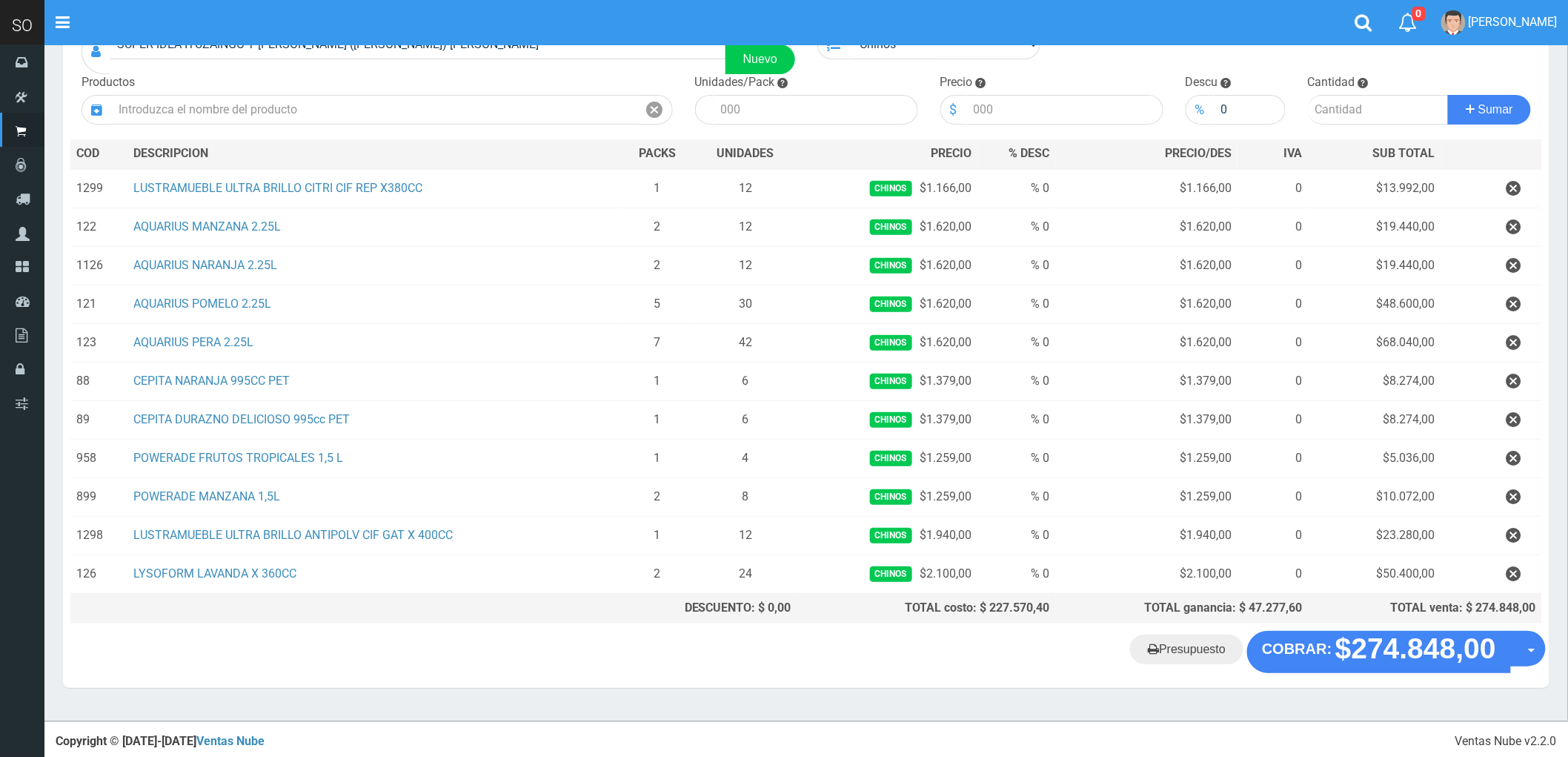
scroll to position [139, 0]
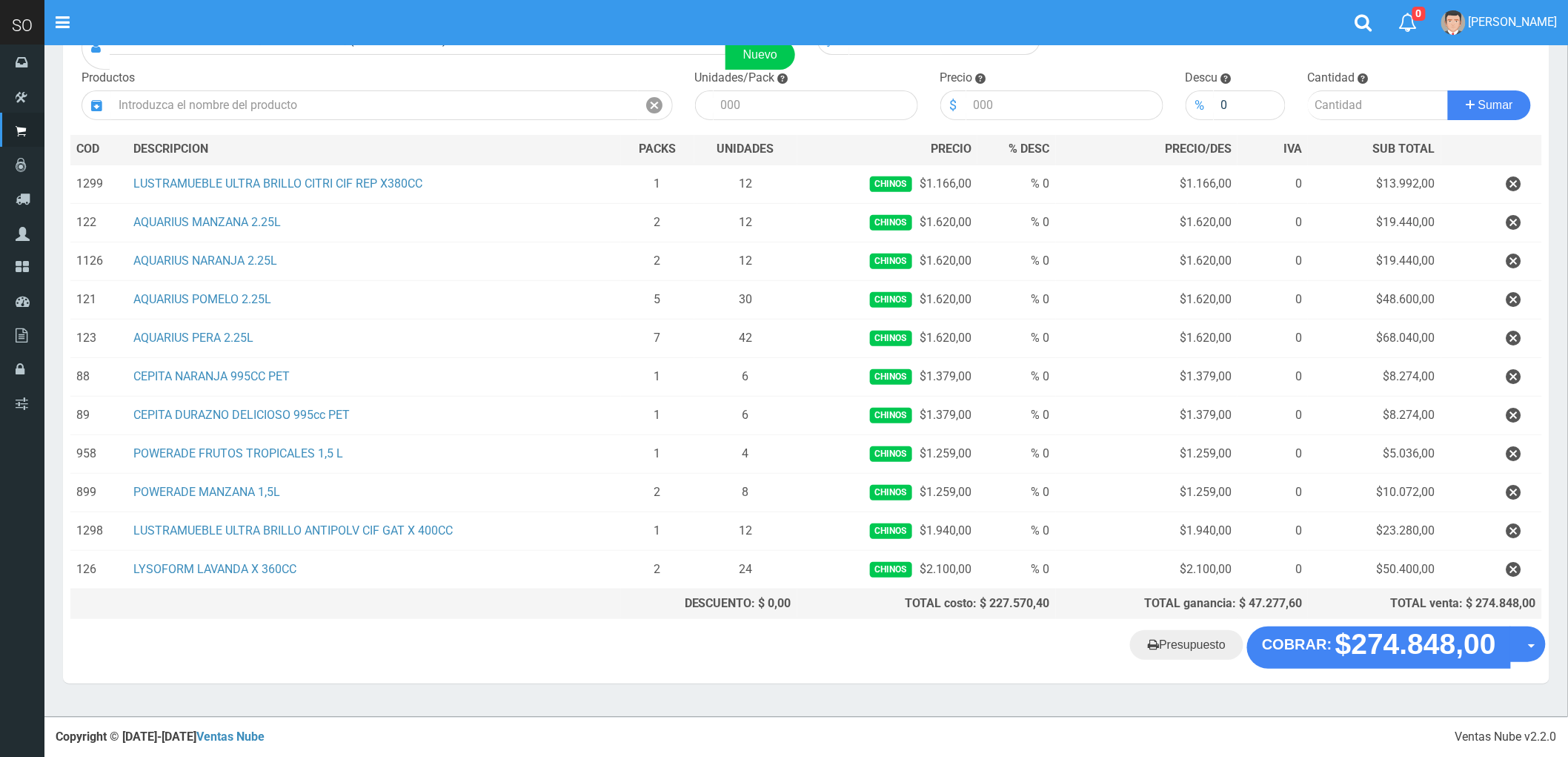
drag, startPoint x: 1518, startPoint y: 178, endPoint x: 1427, endPoint y: 151, distance: 94.9
click at [1518, 178] on icon "button" at bounding box center [1513, 184] width 14 height 26
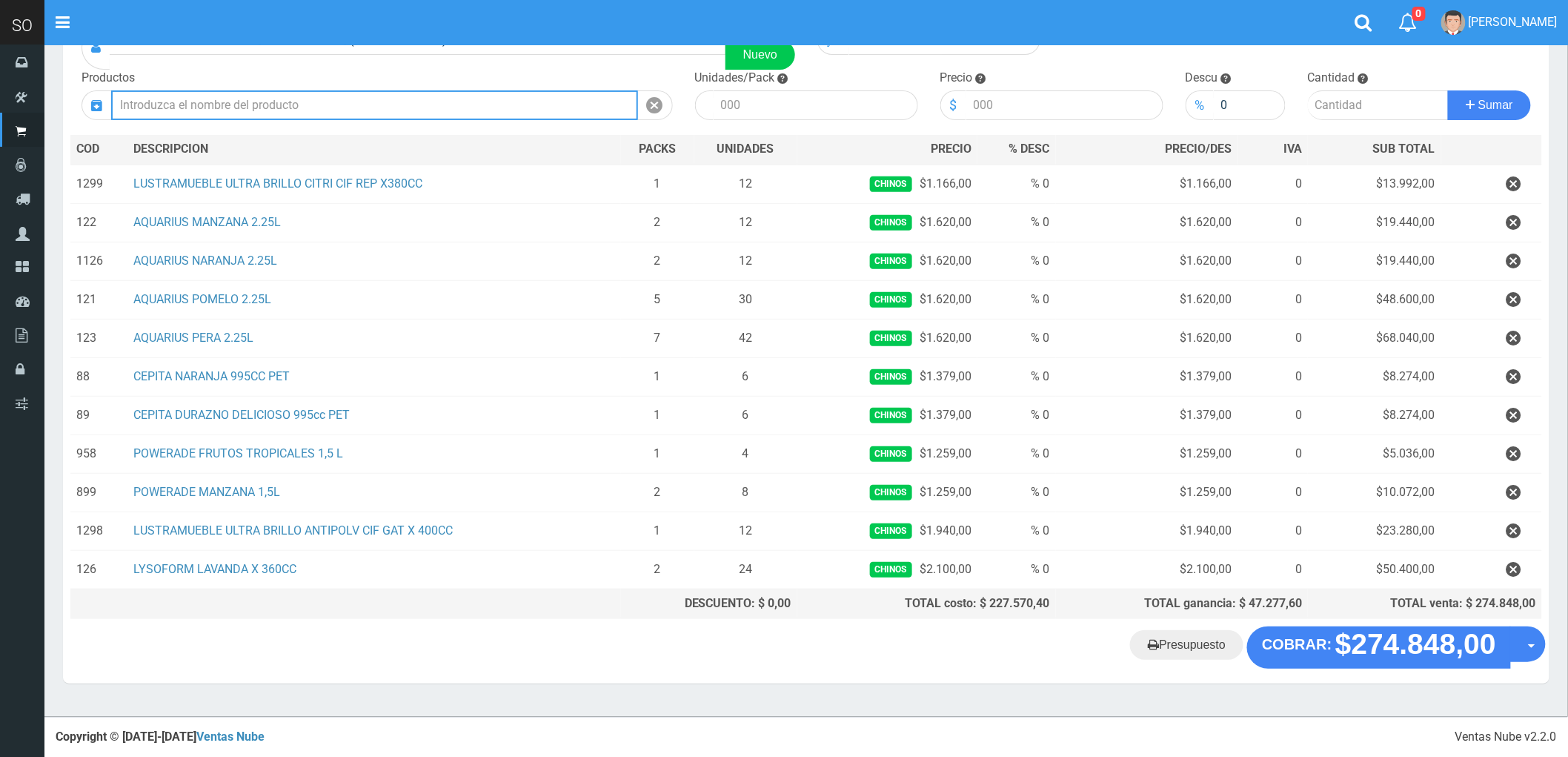
scroll to position [100, 0]
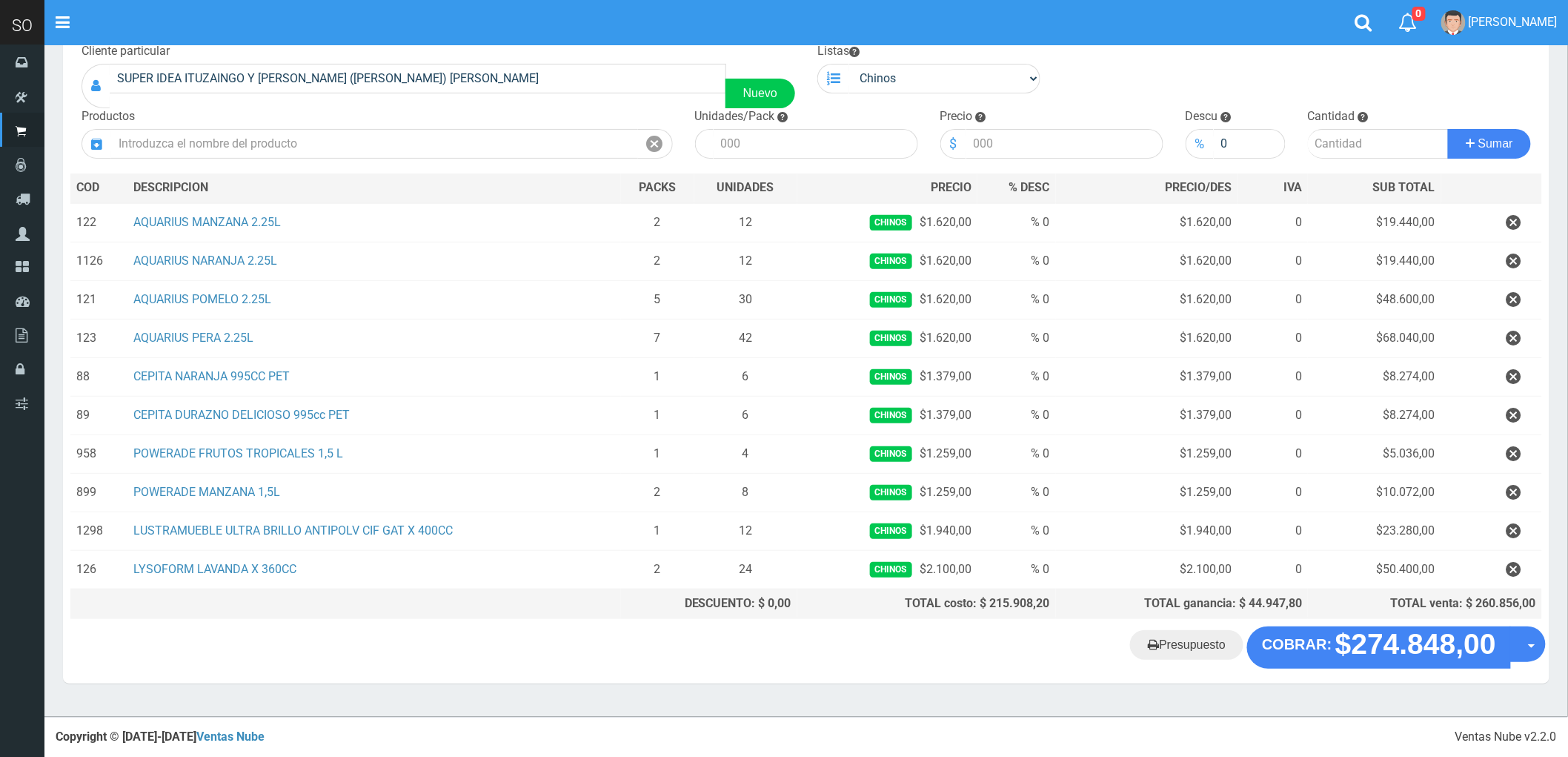
click at [215, 105] on div "SUPER IDEA ITUZAINGO Y MORENO (JUAN) GILES Nuevo" at bounding box center [438, 86] width 713 height 44
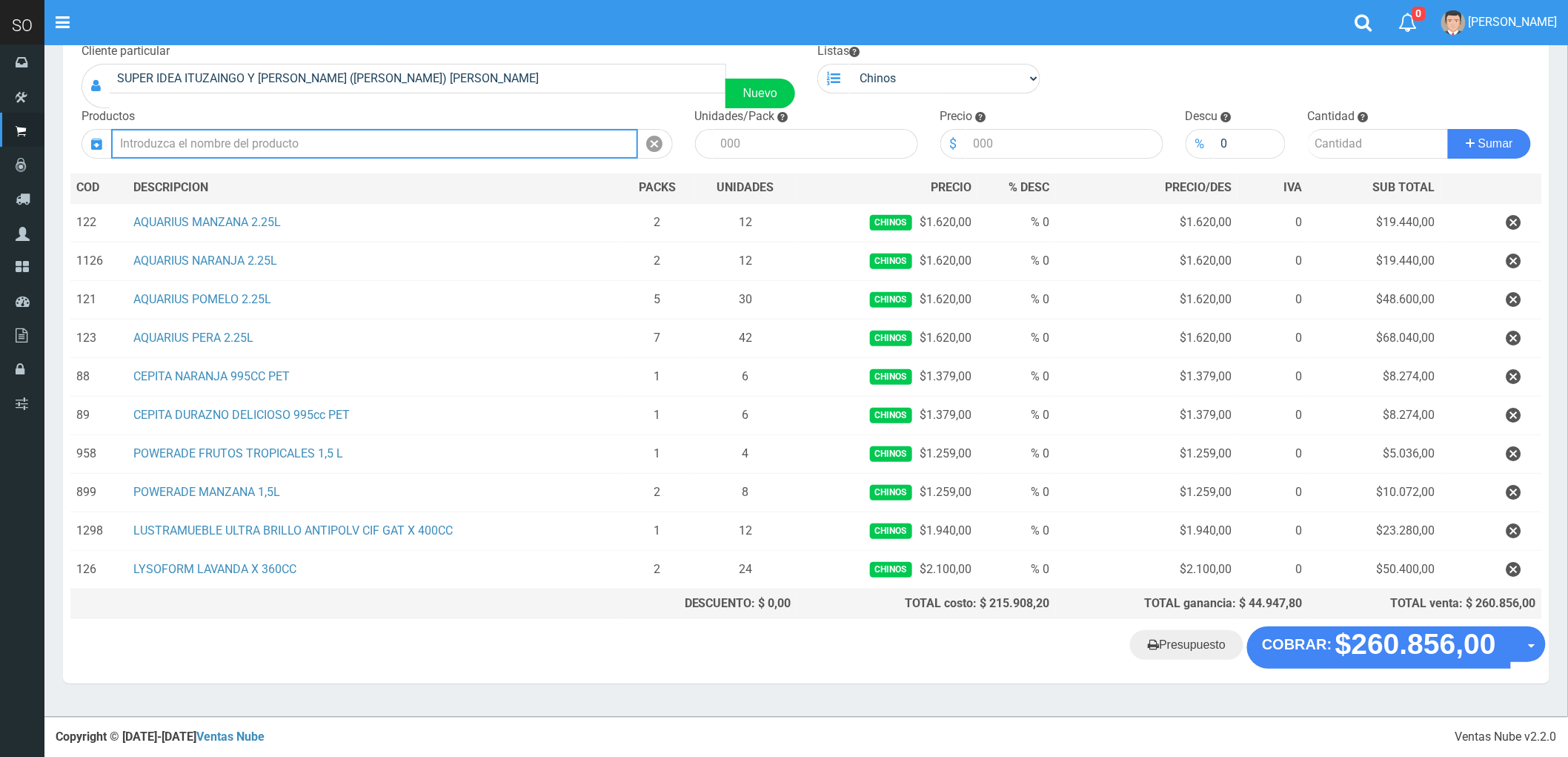
click at [276, 139] on input "text" at bounding box center [374, 143] width 527 height 30
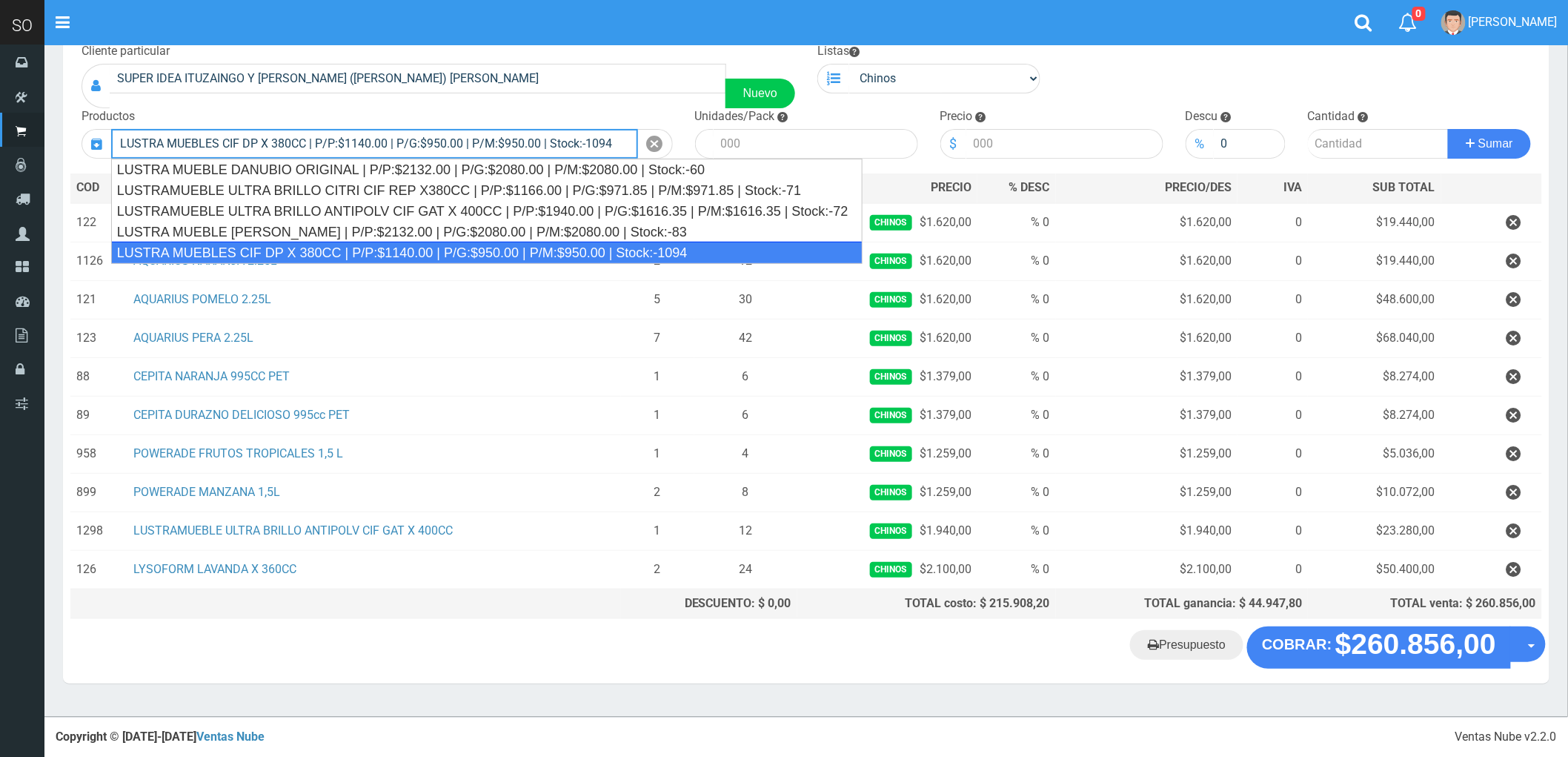
type input "LUSTRA MUEBLES CIF DP X 380CC | P/P:$1140.00 | P/G:$950.00 | P/M:$950.00 | Stoc…"
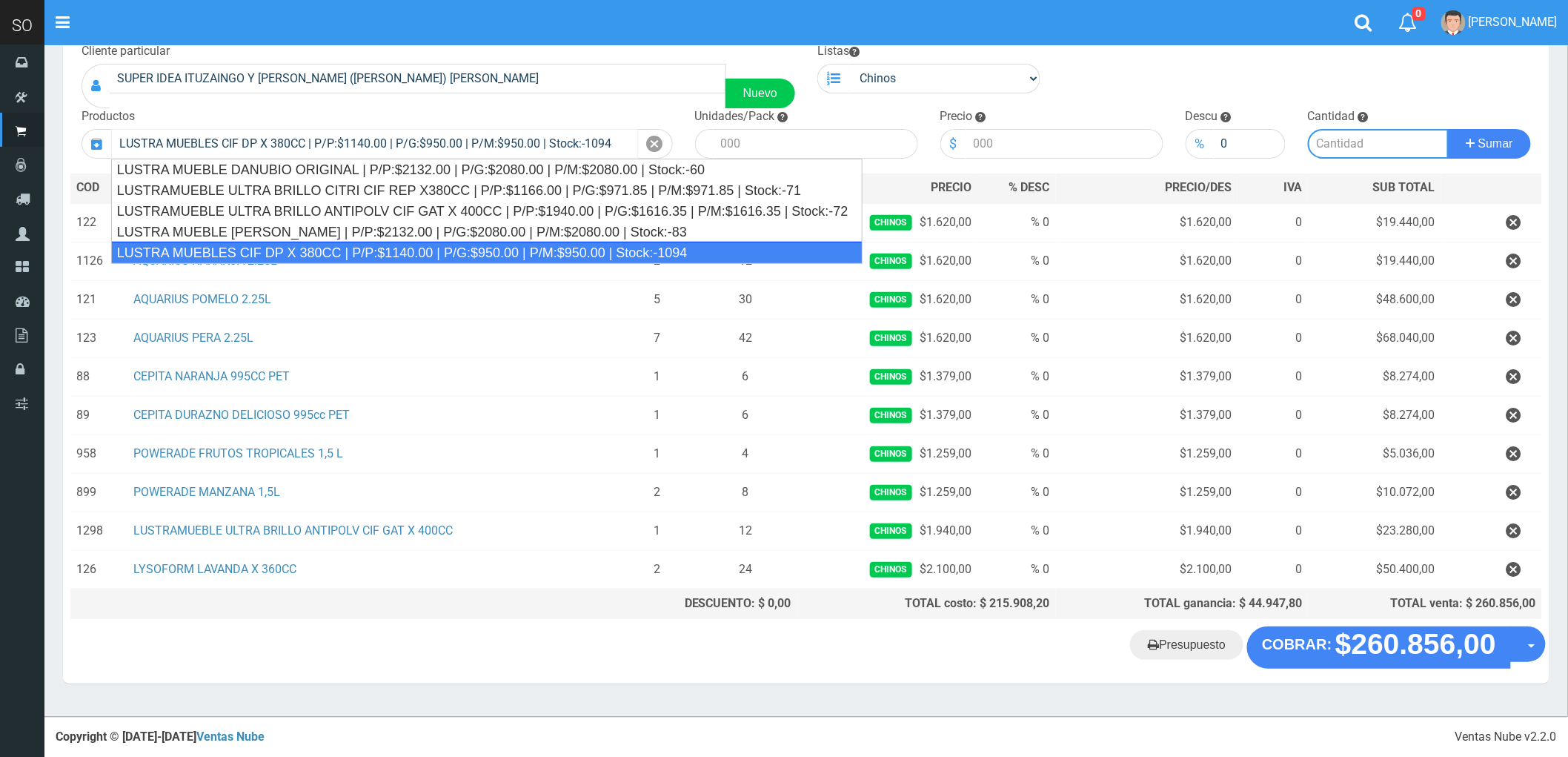
type input "15"
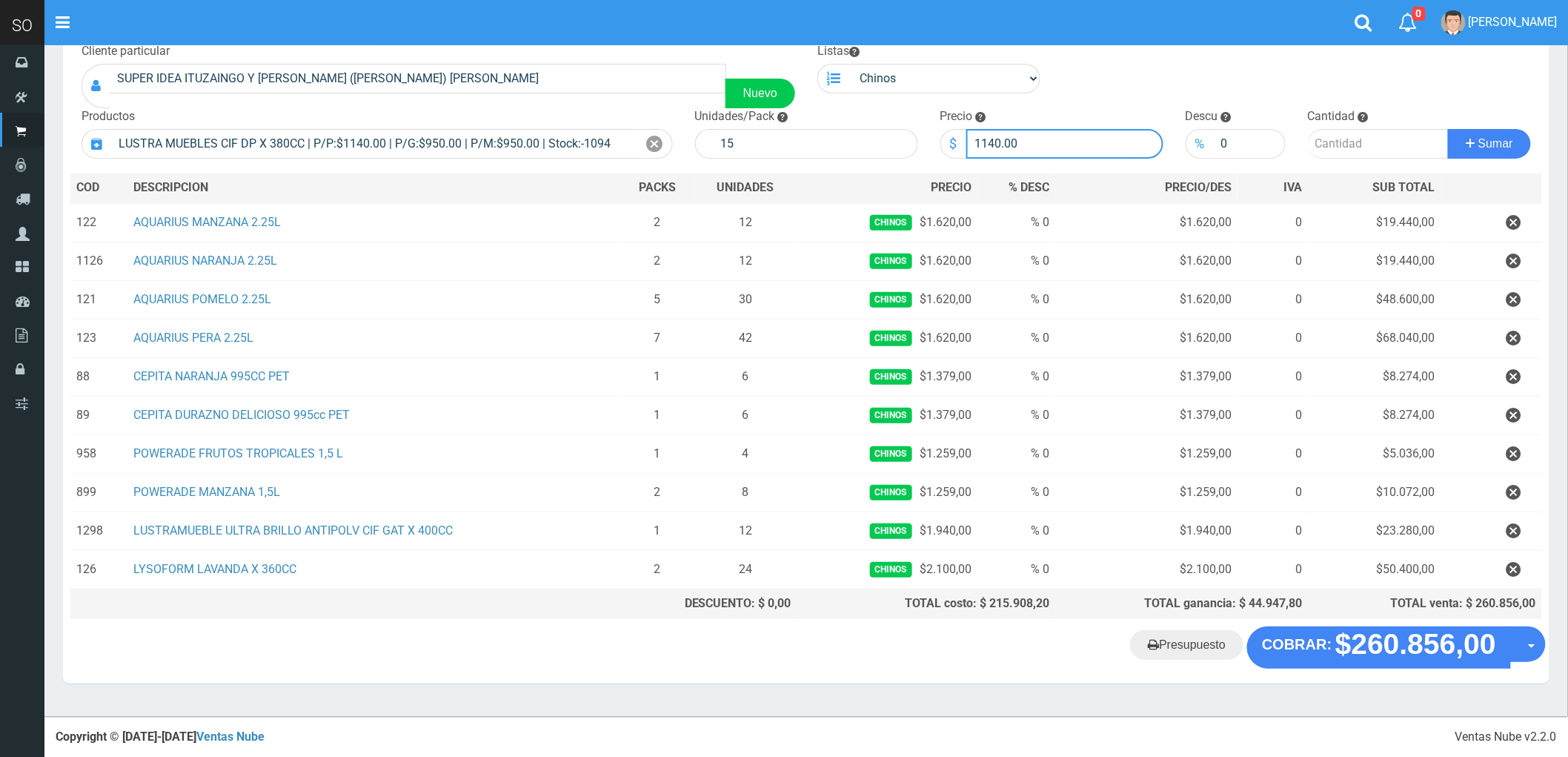
drag, startPoint x: 991, startPoint y: 136, endPoint x: 1116, endPoint y: 148, distance: 125.6
click at [1116, 148] on input "1140.00" at bounding box center [1064, 143] width 197 height 30
type input "1166"
click at [1349, 142] on input "number" at bounding box center [1378, 143] width 141 height 30
type input "1"
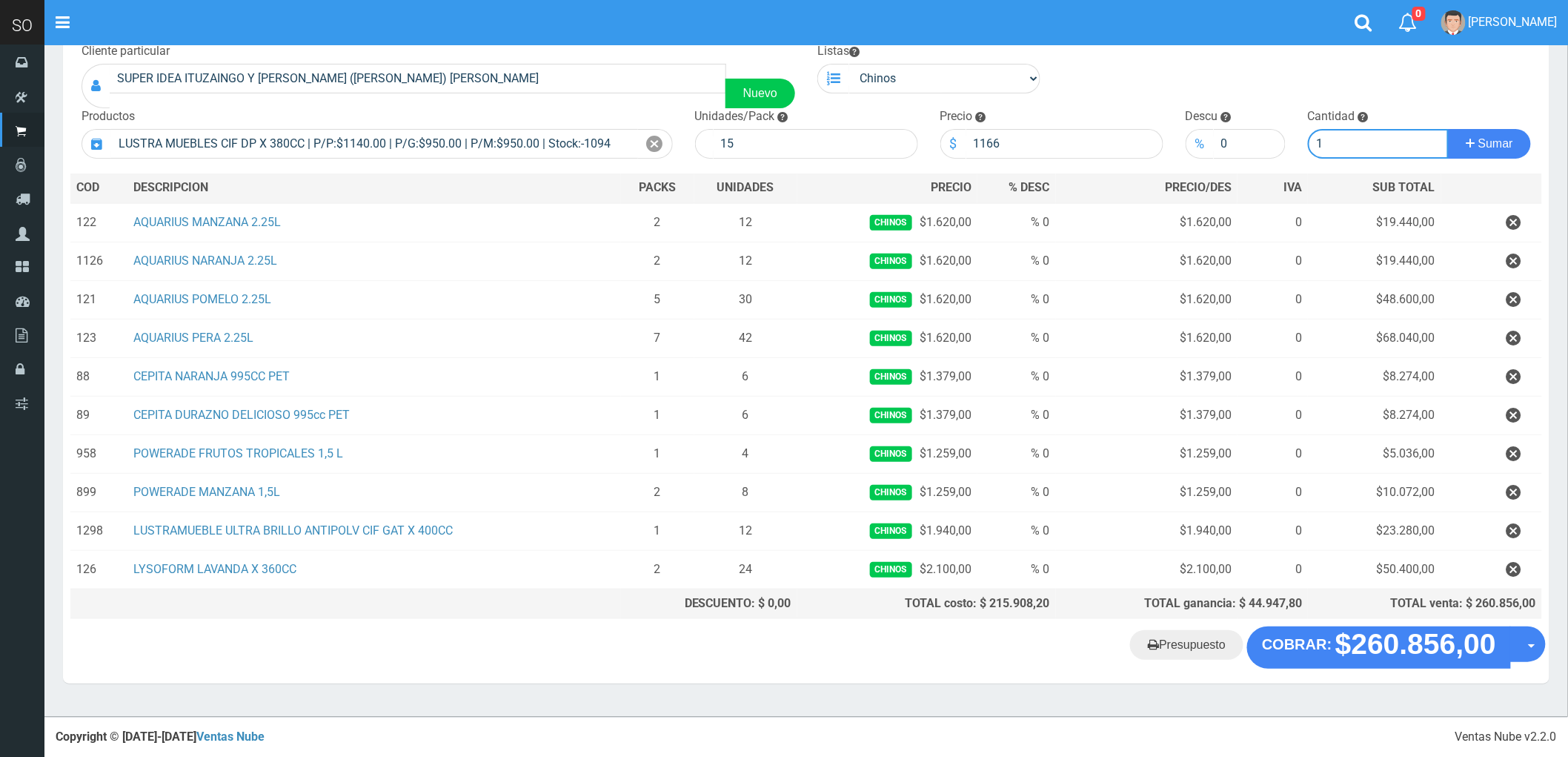
click at [1448, 129] on button "Sumar" at bounding box center [1489, 143] width 83 height 30
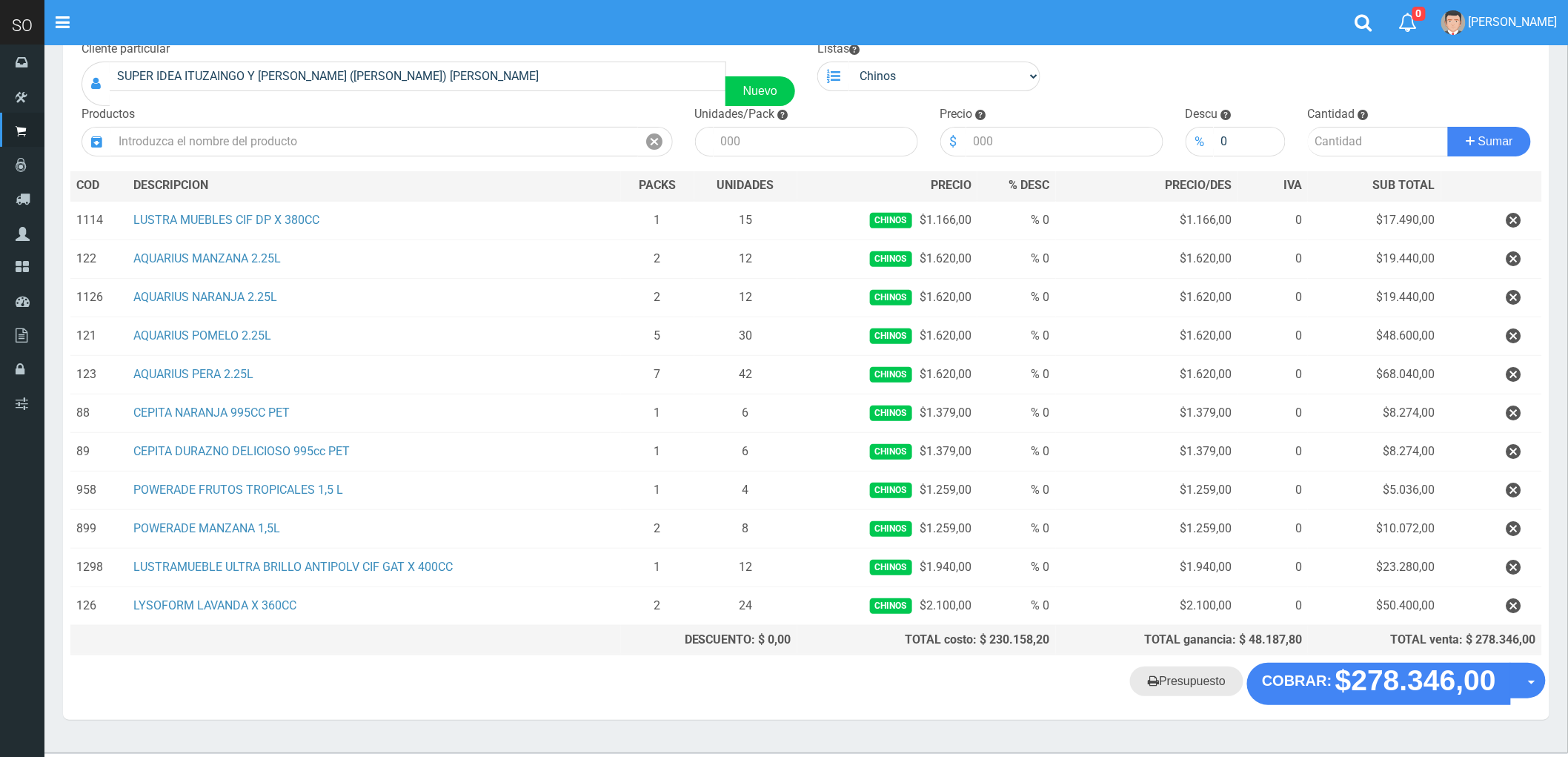
click at [1202, 695] on link "Presupuesto" at bounding box center [1186, 681] width 113 height 30
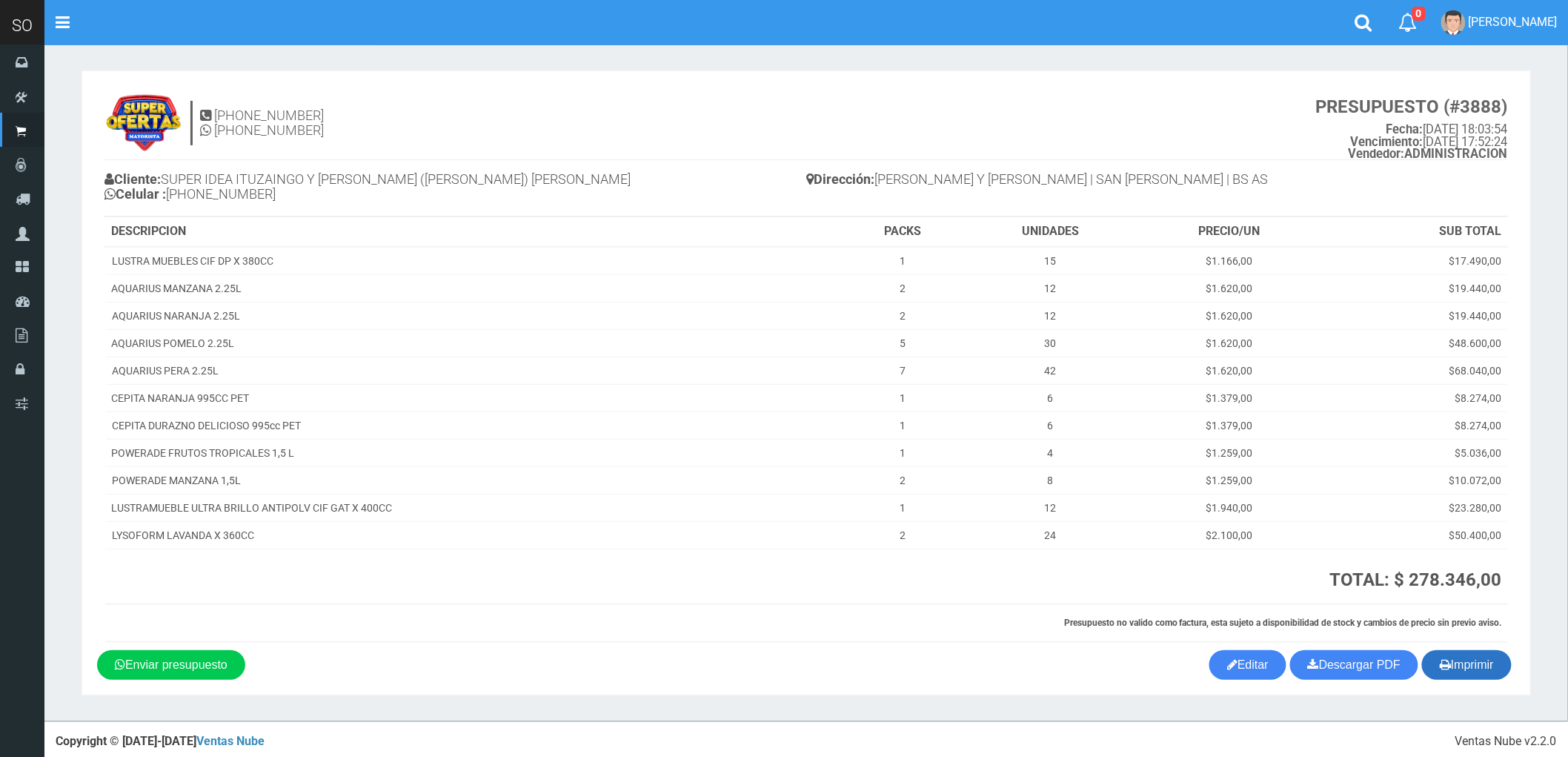
click at [1463, 672] on button "Imprimir" at bounding box center [1467, 665] width 89 height 30
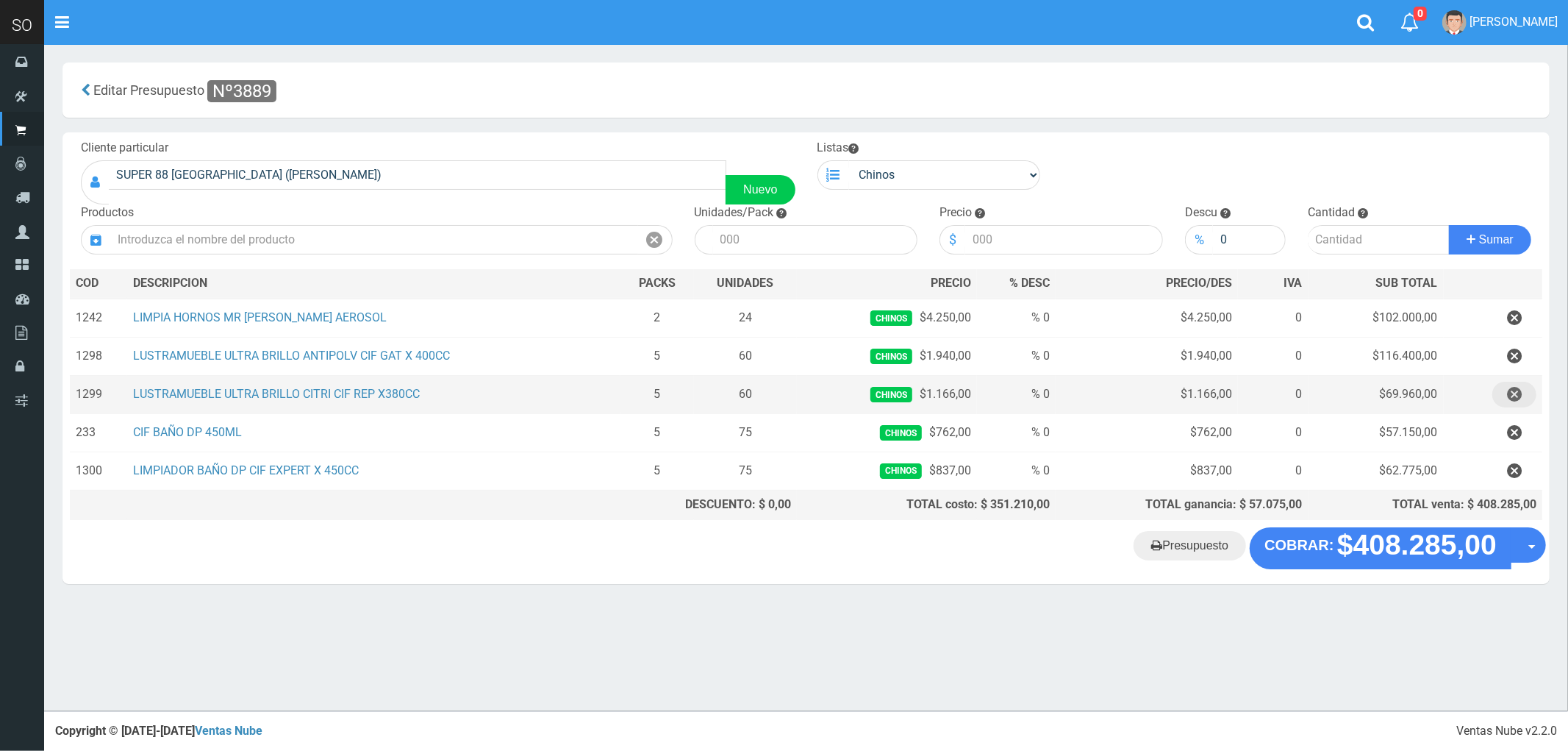
click at [1512, 391] on icon "button" at bounding box center [1514, 394] width 14 height 25
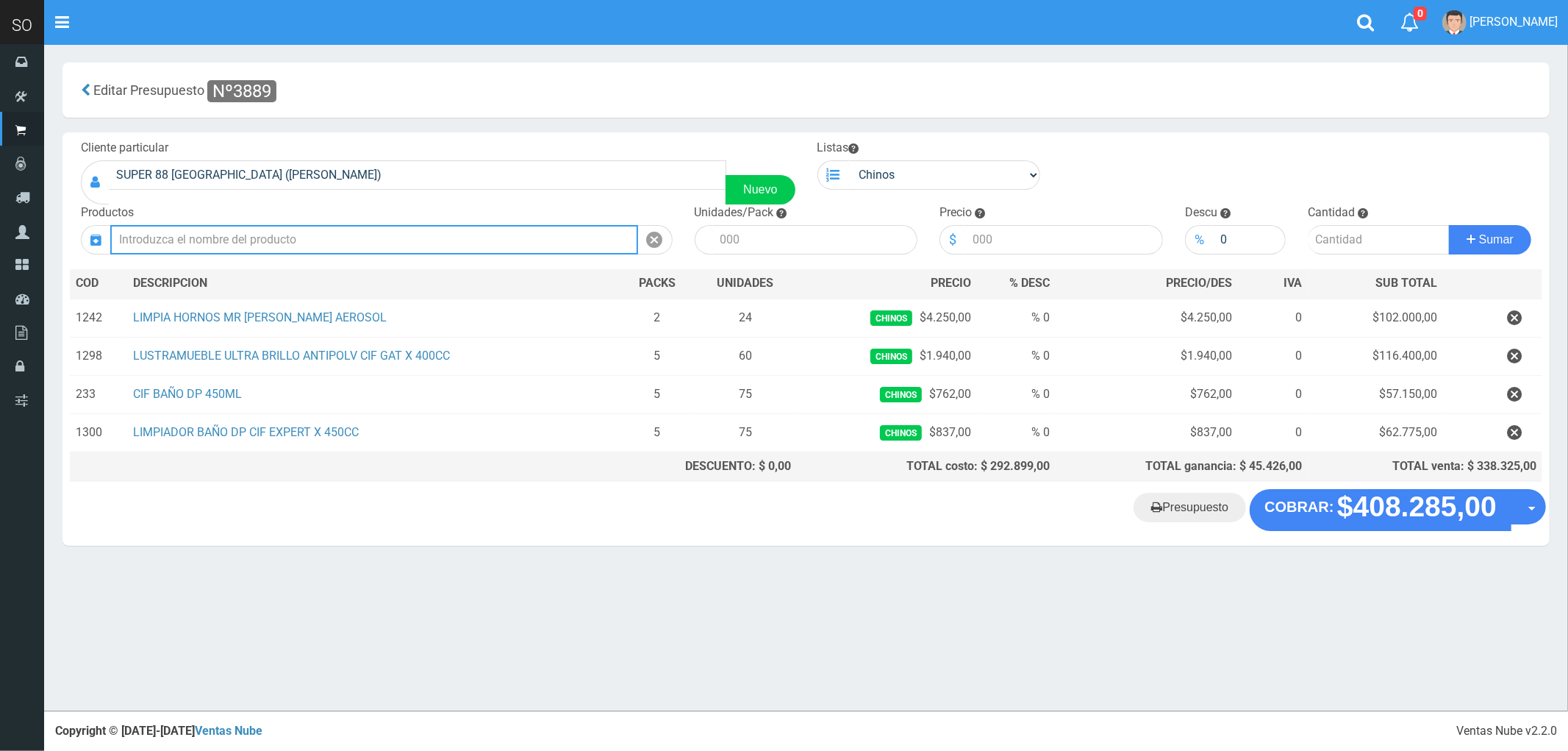
click at [221, 238] on input "text" at bounding box center [374, 239] width 527 height 30
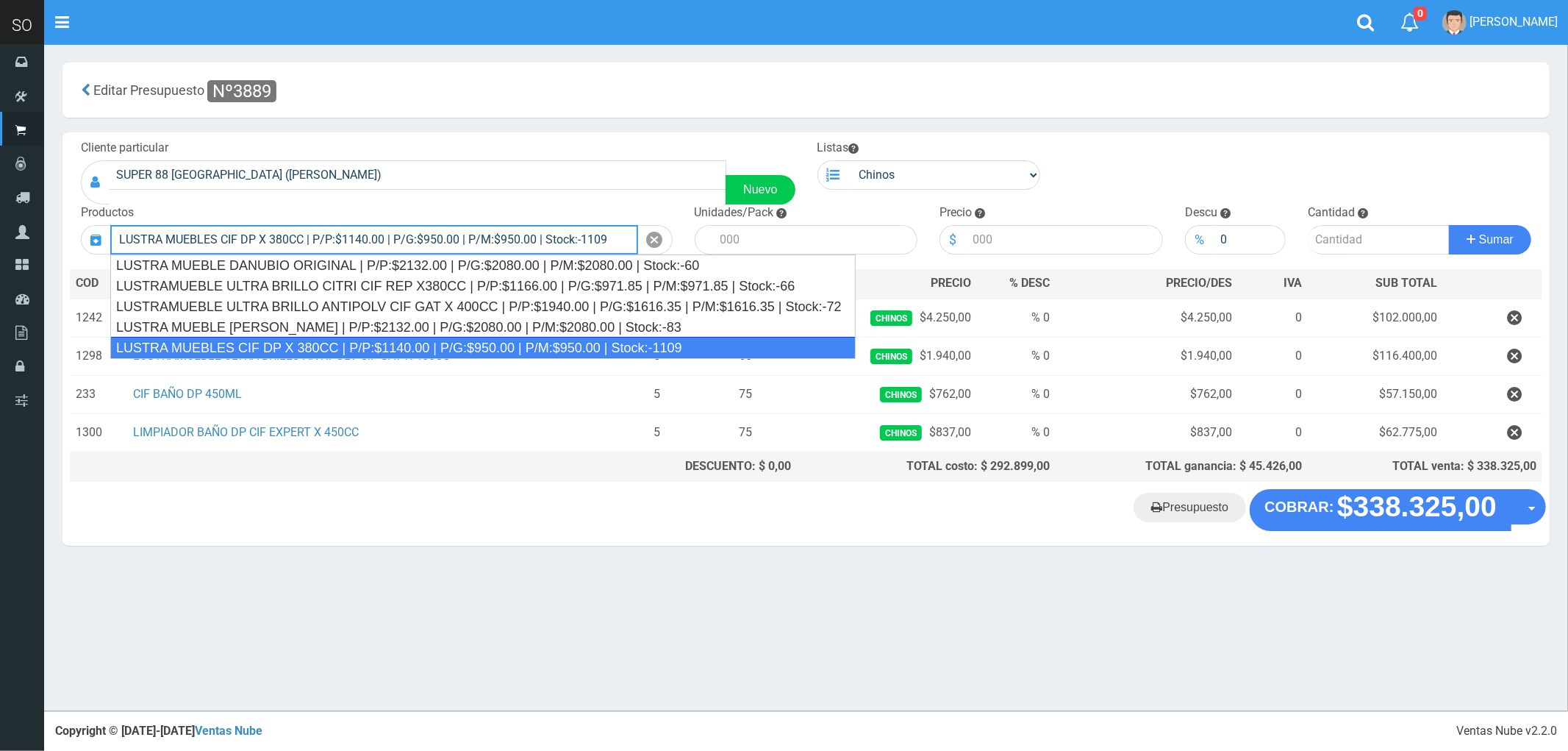
type input "LUSTRA MUEBLES CIF DP X 380CC | P/P:$1140.00 | P/G:$950.00 | P/M:$950.00 | Stoc…"
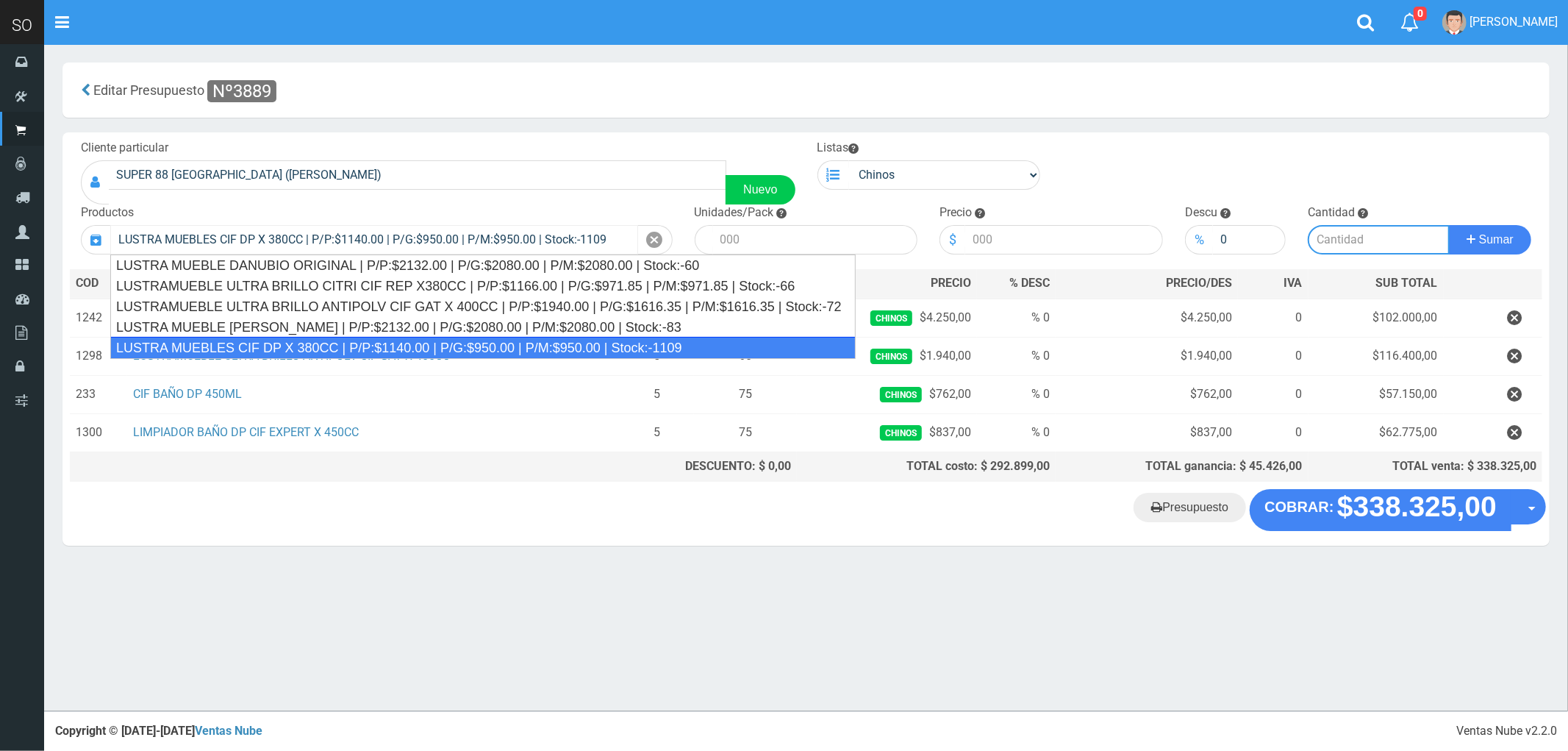
type input "15"
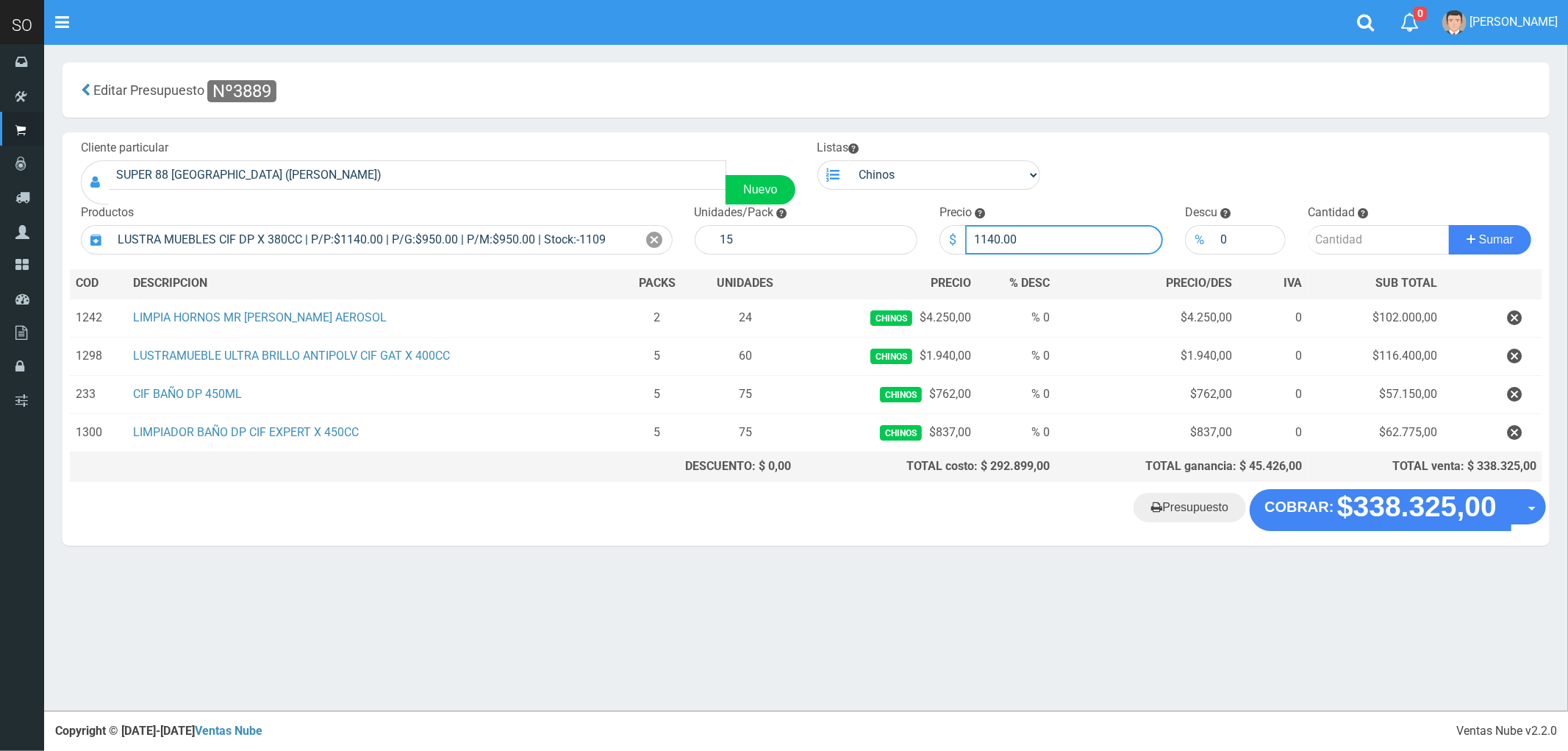
drag, startPoint x: 1029, startPoint y: 233, endPoint x: 899, endPoint y: 288, distance: 141.2
click at [899, 288] on div "Cliente particular SUPER 88 [GEOGRAPHIC_DATA] ([PERSON_NAME]) Nuevo Listas [GEO…" at bounding box center [806, 311] width 1487 height 357
type input "1166"
click at [1340, 238] on input "number" at bounding box center [1379, 239] width 142 height 30
type input "5"
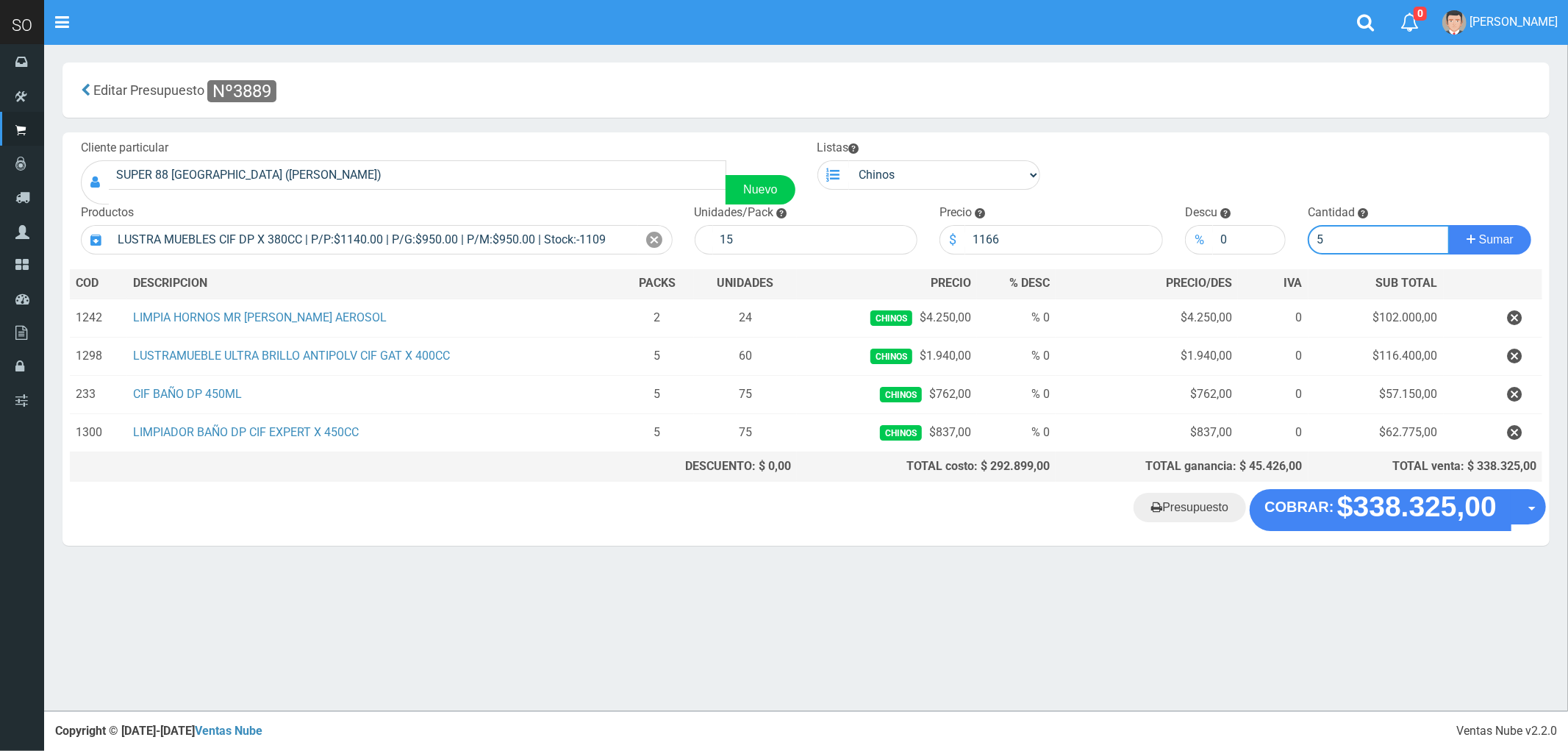
click at [1449, 225] on button "Sumar" at bounding box center [1489, 239] width 82 height 30
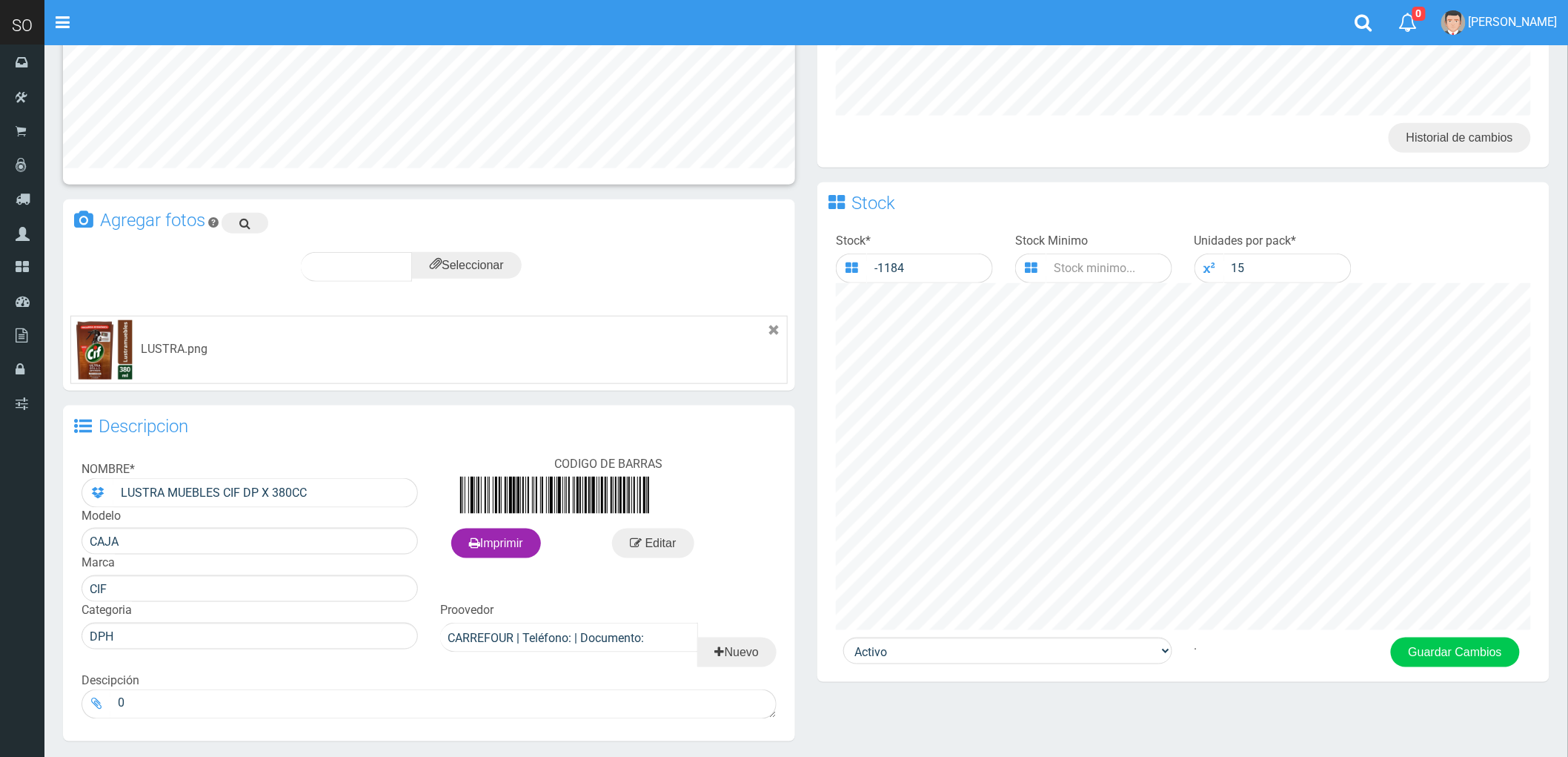
scroll to position [494, 0]
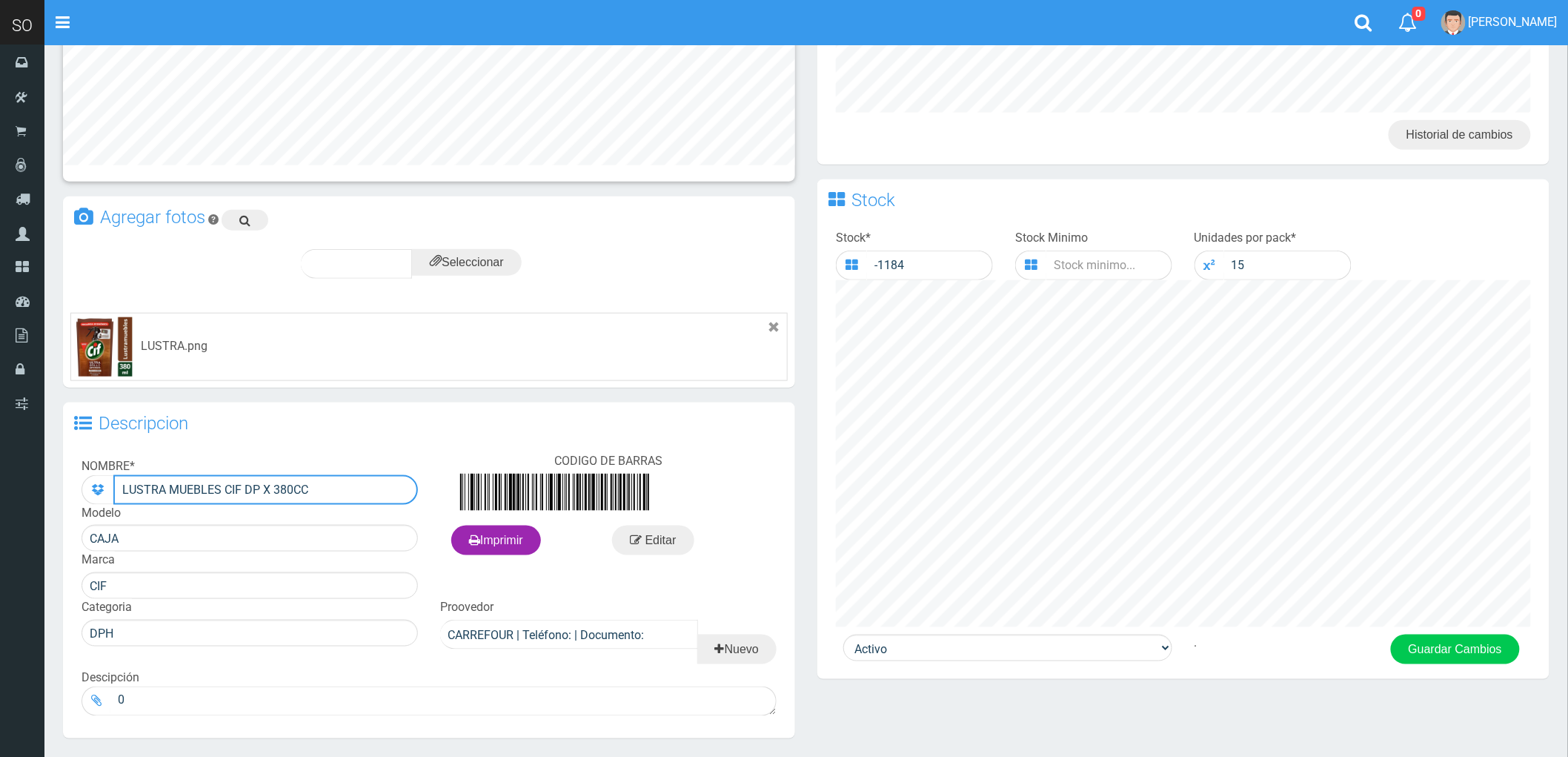
click at [172, 487] on input "LUSTRA MUEBLES CIF DP X 380CC" at bounding box center [265, 489] width 304 height 30
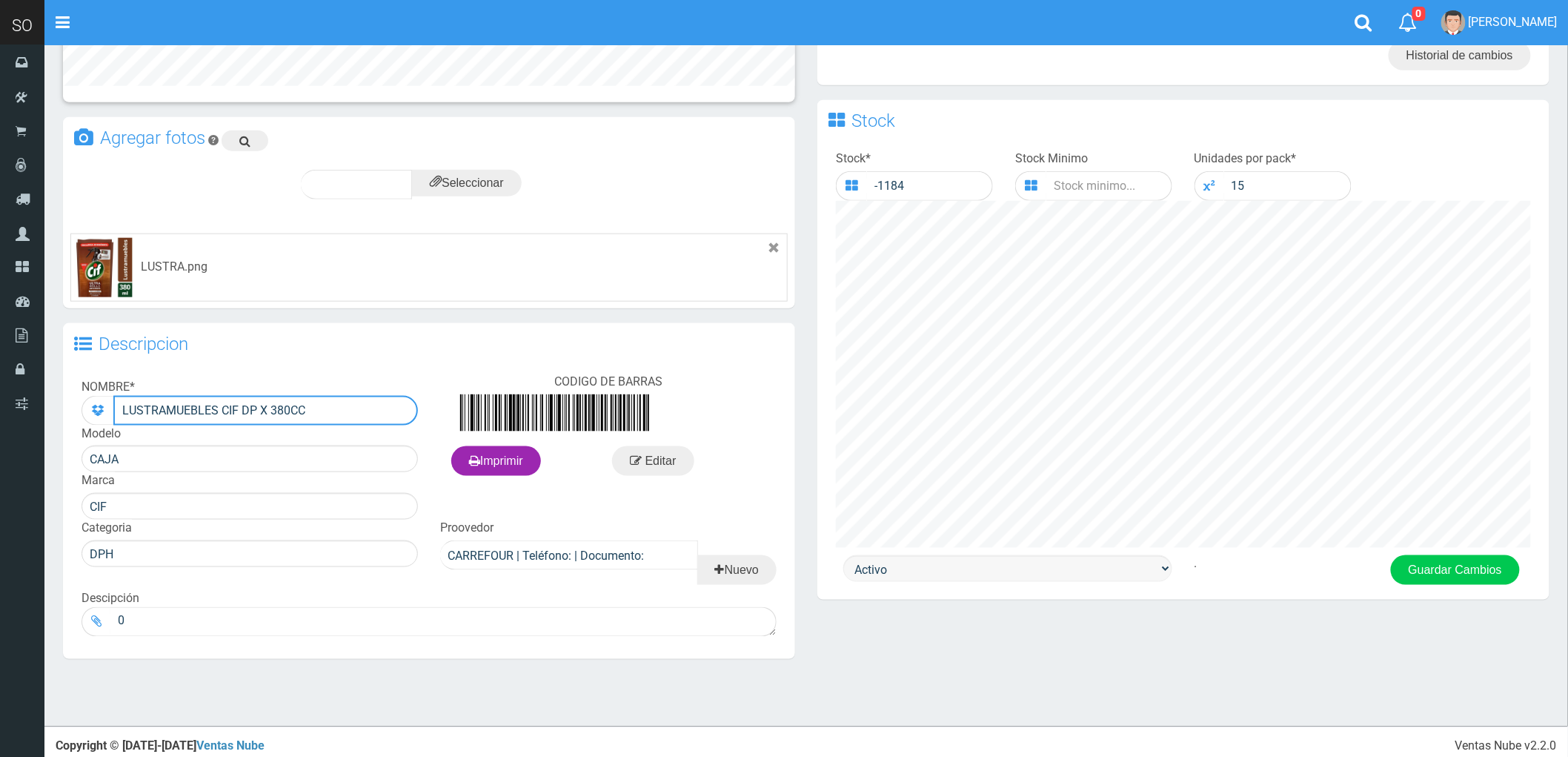
scroll to position [581, 0]
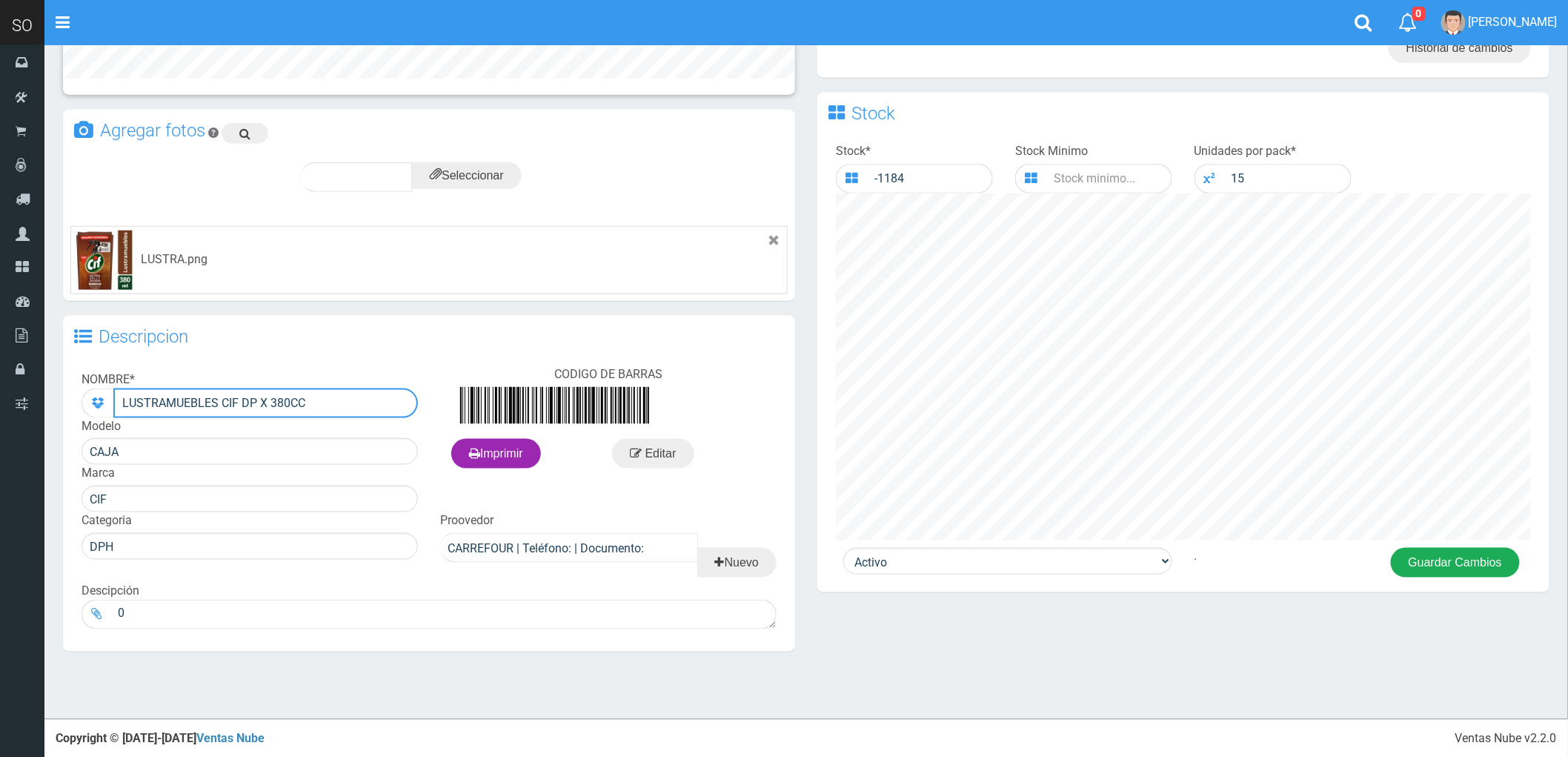
type input "LUSTRAMUEBLES CIF DP X 380CC"
click at [1432, 566] on button "Guardar Cambios" at bounding box center [1455, 563] width 129 height 30
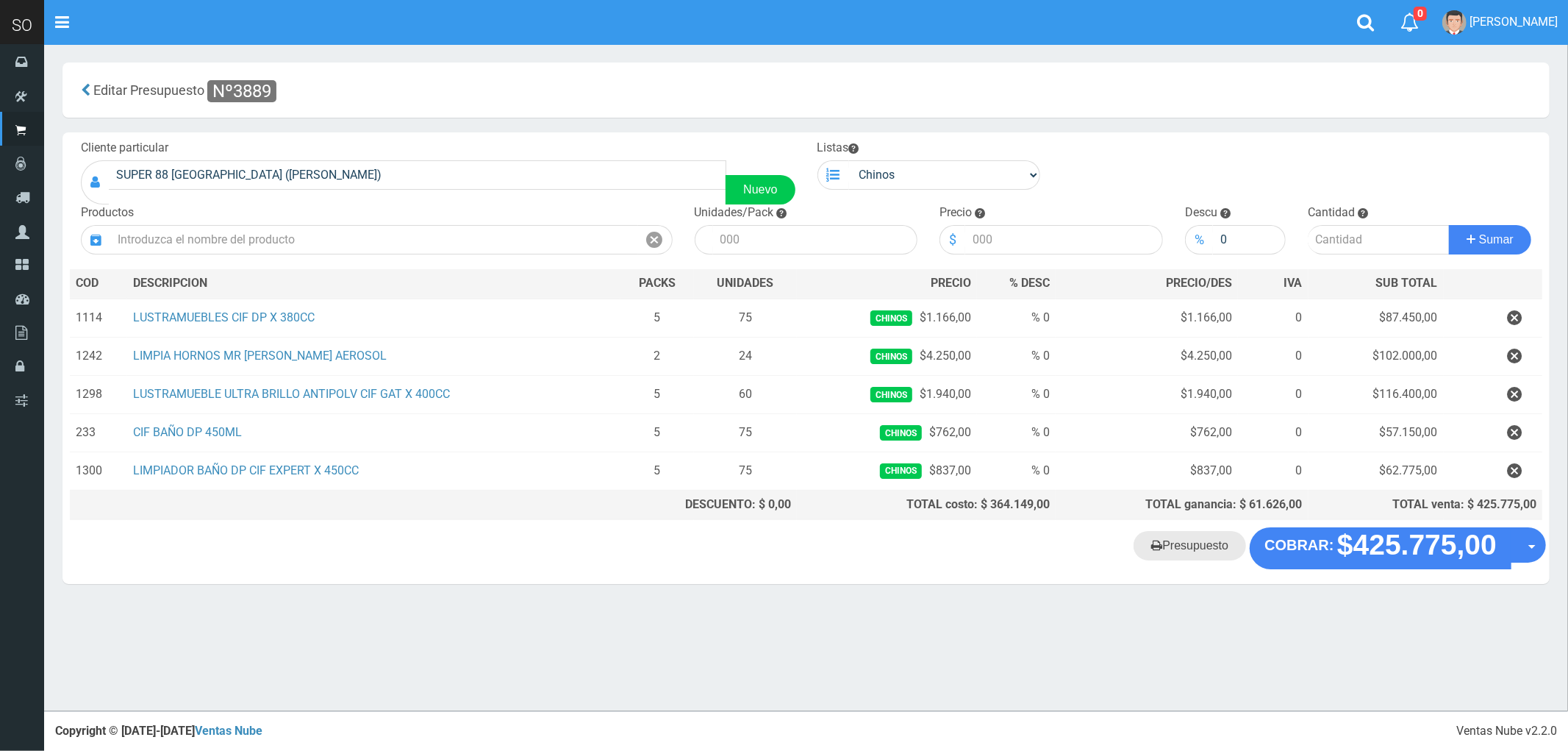
click at [1185, 550] on link "Presupuesto" at bounding box center [1189, 545] width 112 height 30
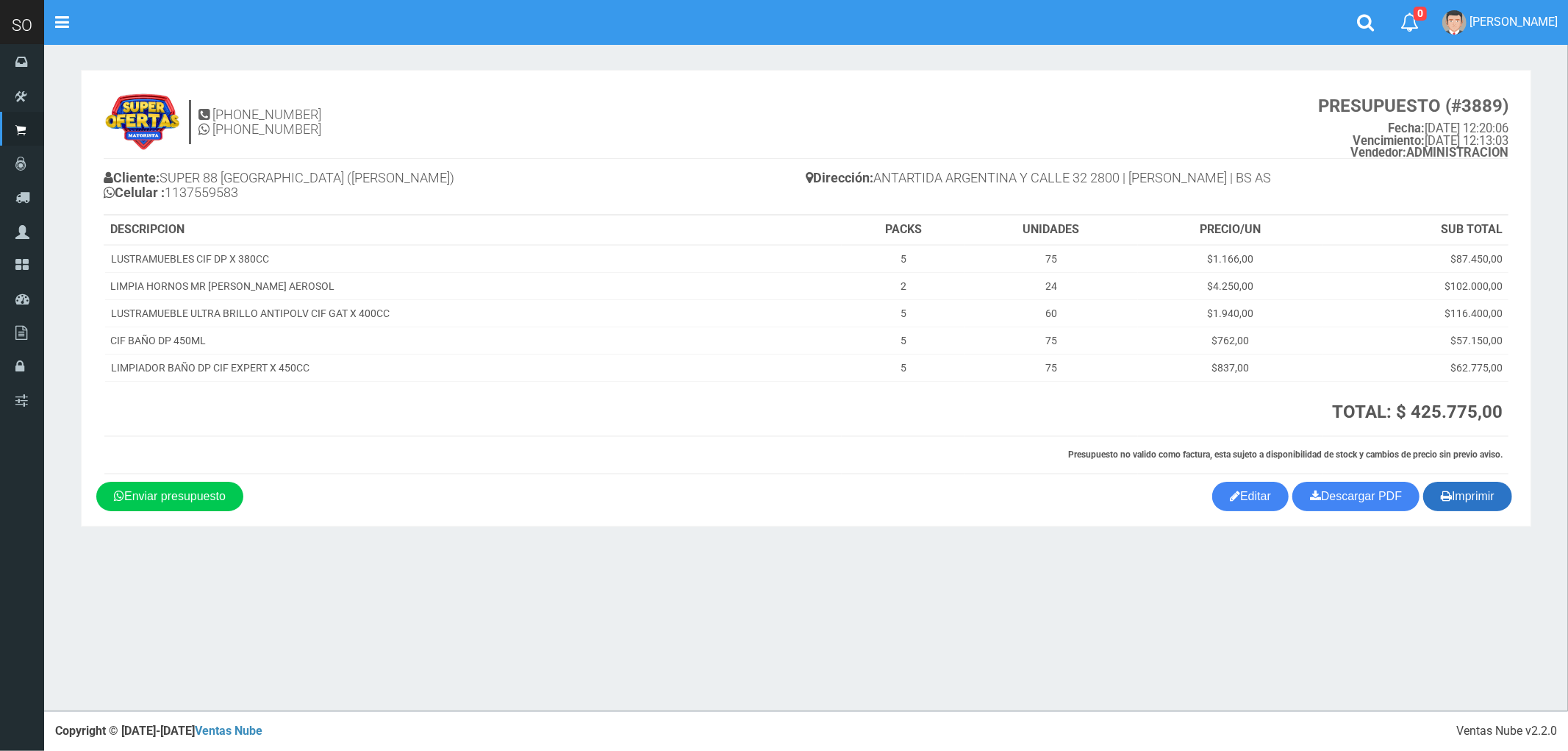
click at [1472, 497] on button "Imprimir" at bounding box center [1467, 496] width 89 height 30
